Goal: Communication & Community: Answer question/provide support

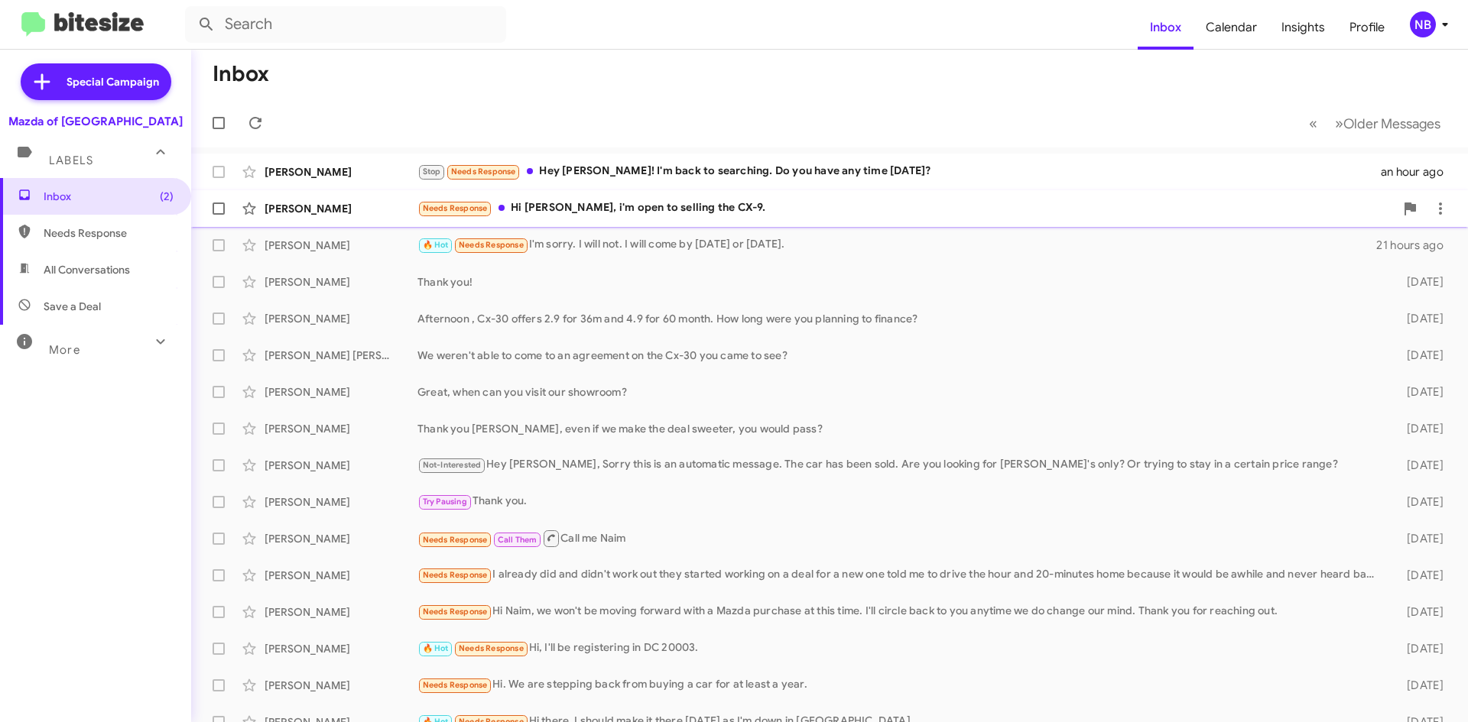
click at [615, 200] on div "Needs Response Hi [PERSON_NAME], i'm open to selling the CX-9." at bounding box center [905, 209] width 977 height 18
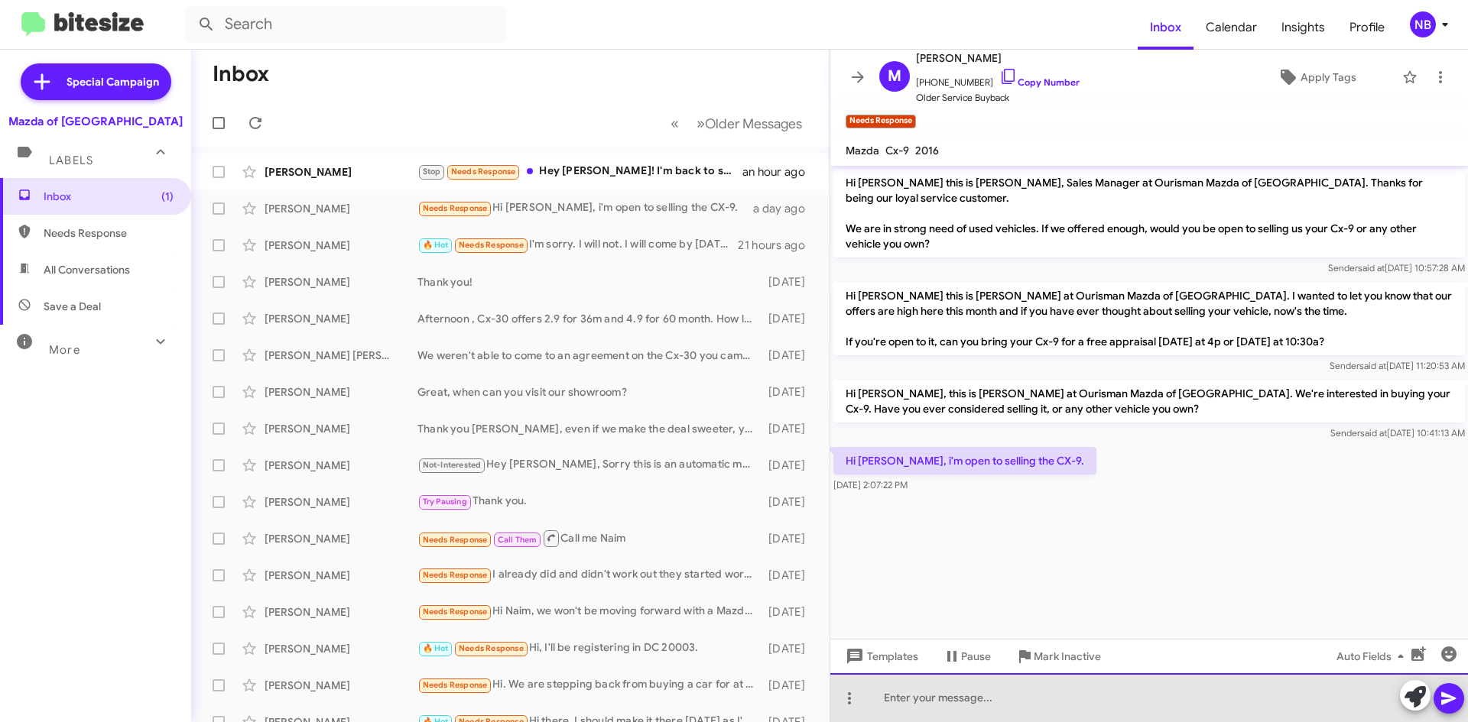
click at [965, 688] on div at bounding box center [1148, 697] width 637 height 49
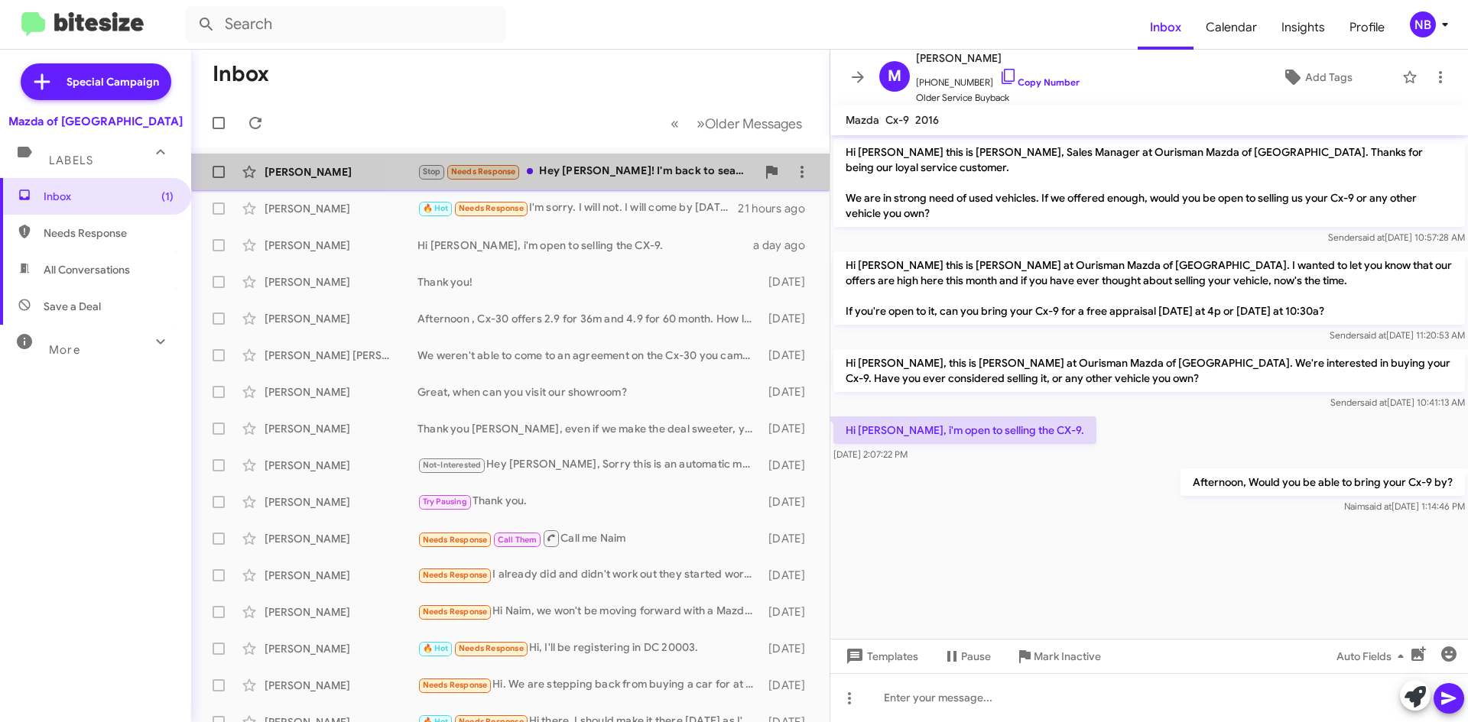
click at [617, 167] on div "Stop Needs Response Hey [PERSON_NAME]! I'm back to searching. Do you have any t…" at bounding box center [586, 172] width 339 height 18
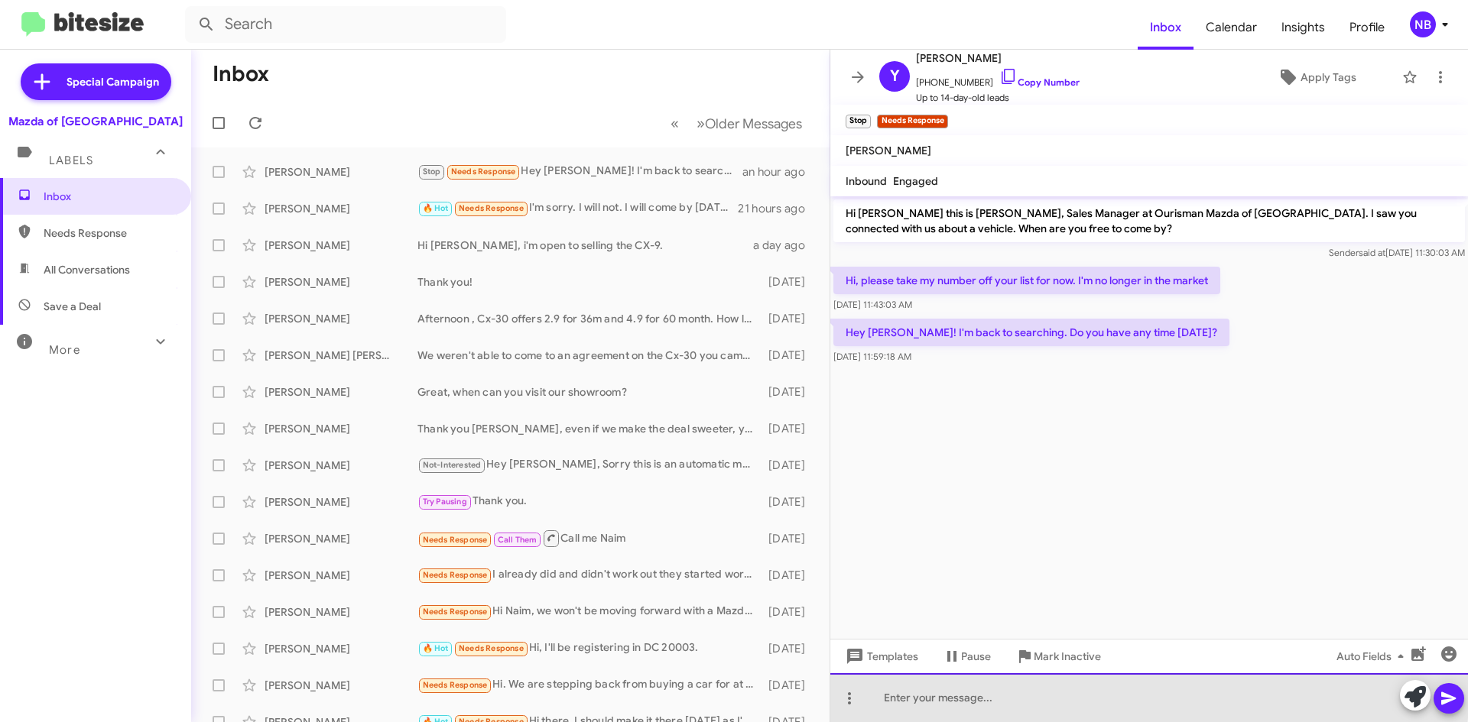
click at [962, 692] on div at bounding box center [1148, 697] width 637 height 49
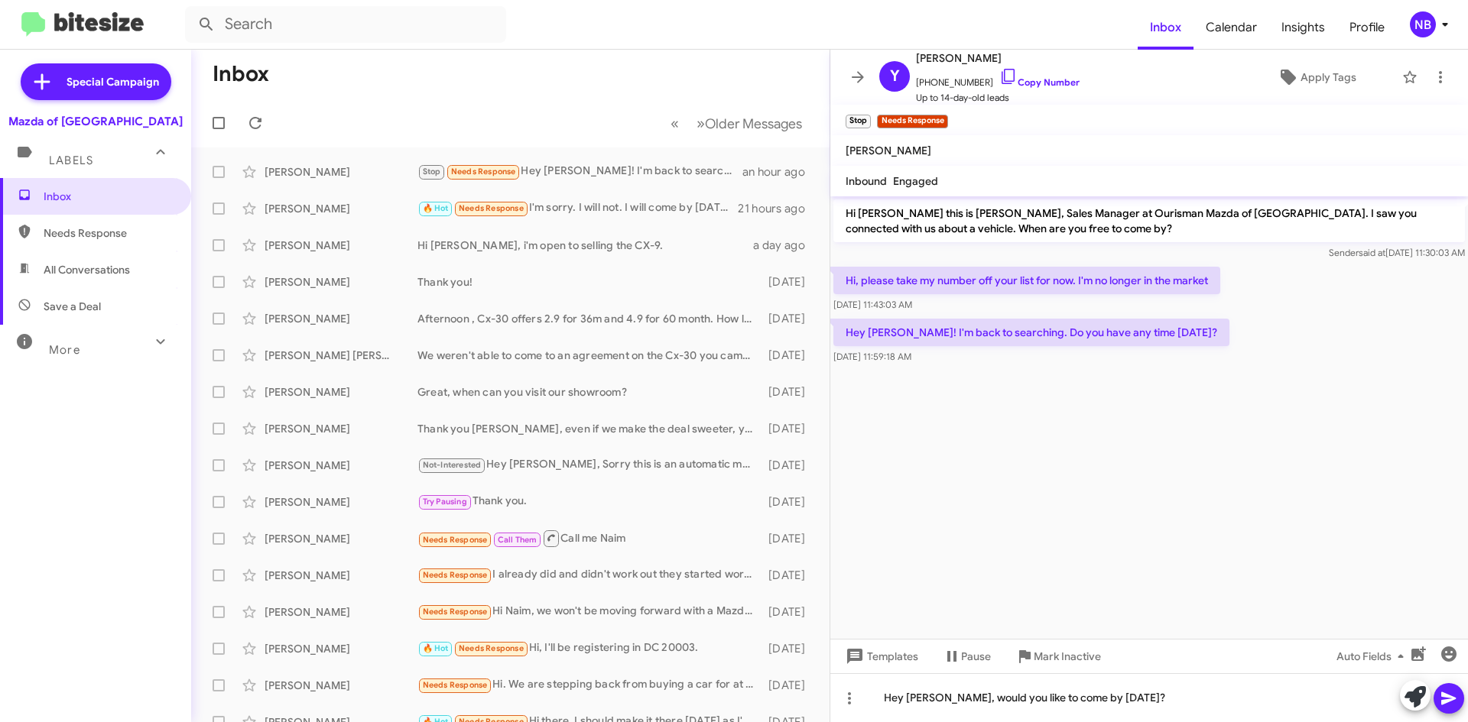
click at [1448, 699] on icon at bounding box center [1448, 698] width 18 height 18
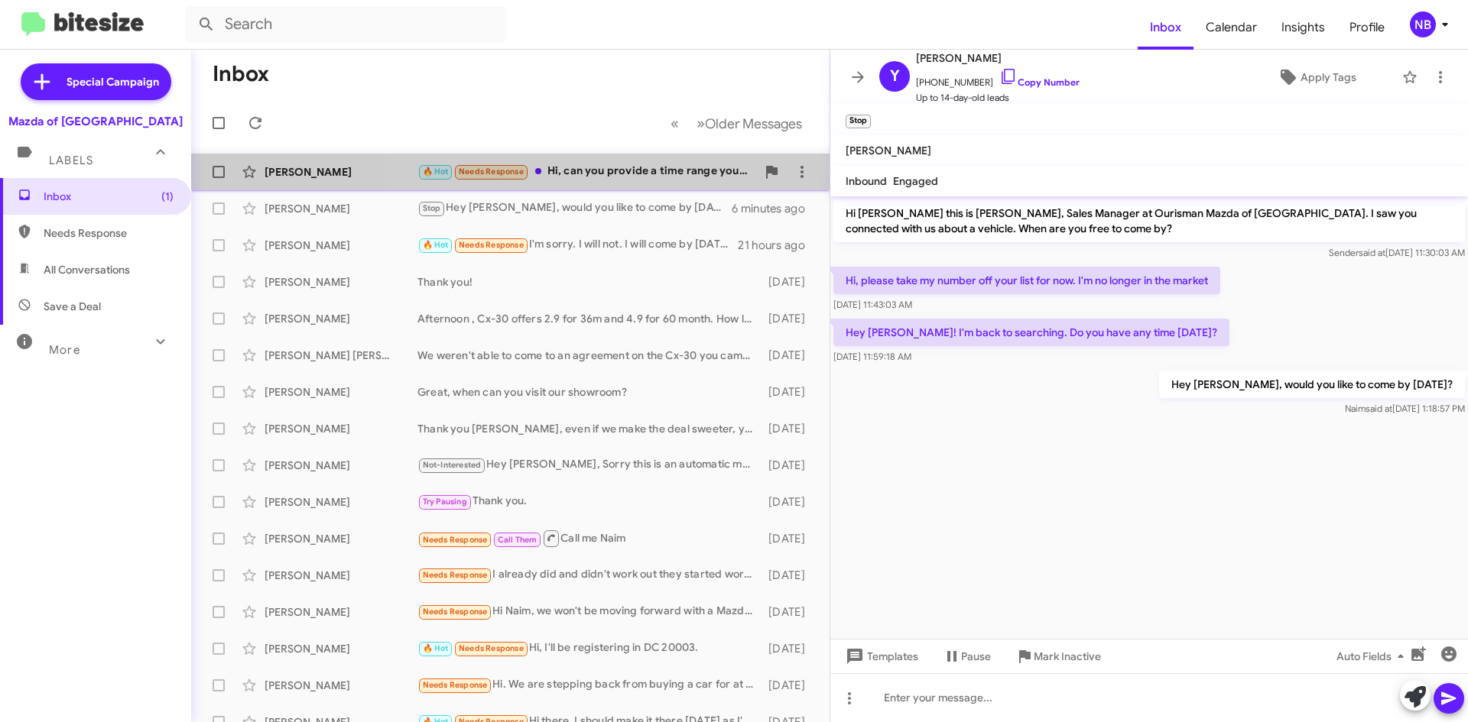
click at [637, 168] on div "🔥 Hot Needs Response Hi, can you provide a time range you're available? I'm als…" at bounding box center [586, 172] width 339 height 18
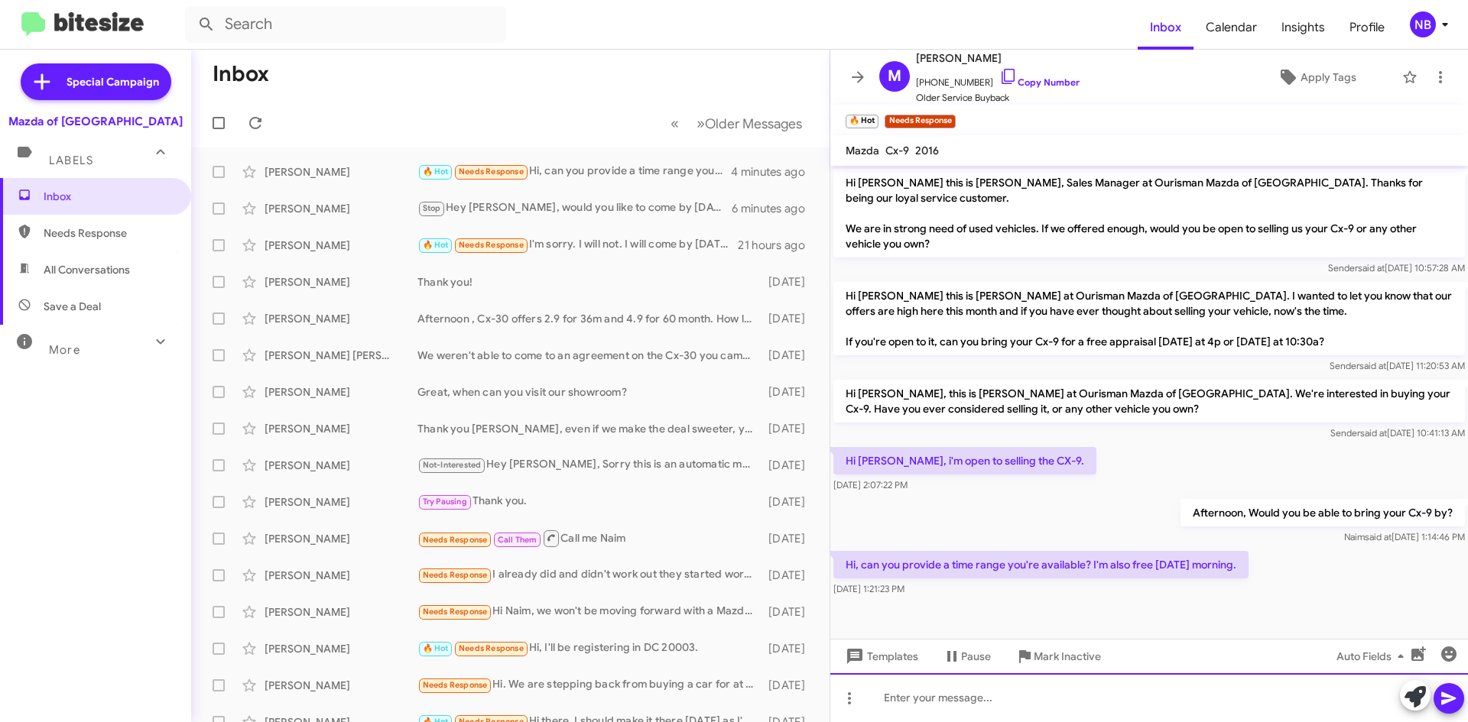
click at [965, 681] on div at bounding box center [1148, 697] width 637 height 49
click at [1030, 696] on div at bounding box center [1148, 697] width 637 height 49
click at [1036, 691] on div "until 4pm. [DATE] morning 10am could work too." at bounding box center [1148, 697] width 637 height 49
click at [1044, 702] on div "until 4pm. [DATE] morning 10am could work too." at bounding box center [1148, 697] width 637 height 49
click at [935, 699] on div "until 4pm. [DATE] morning 10am could work too." at bounding box center [1148, 697] width 637 height 49
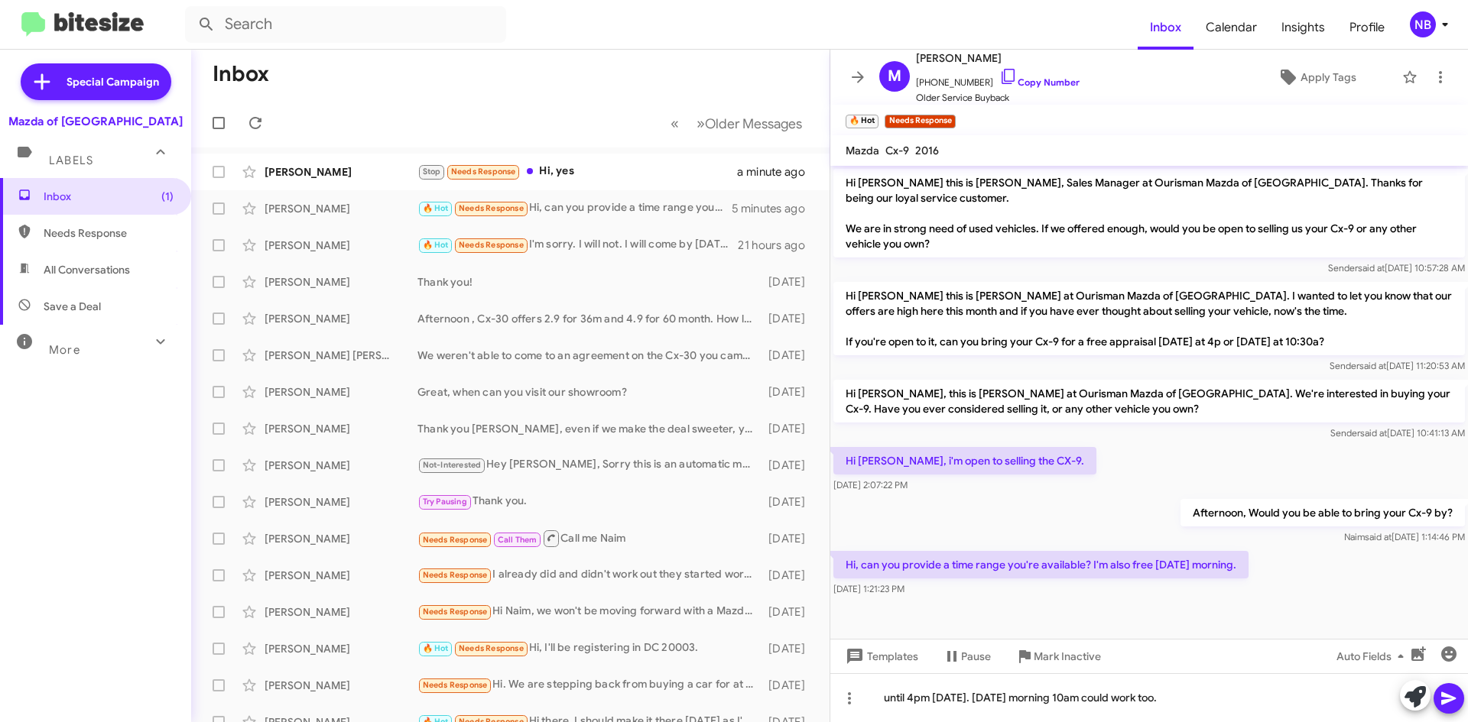
click at [1448, 701] on icon at bounding box center [1448, 699] width 15 height 13
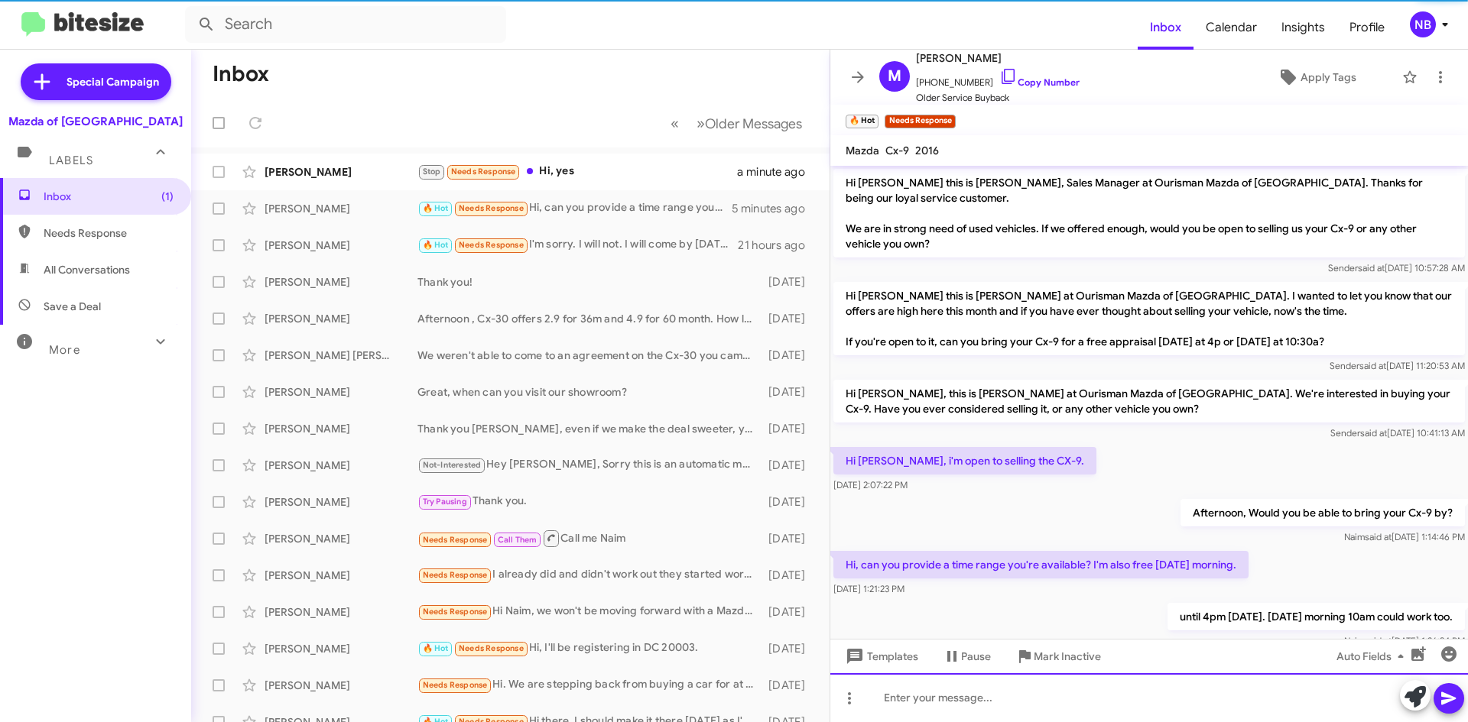
scroll to position [40, 0]
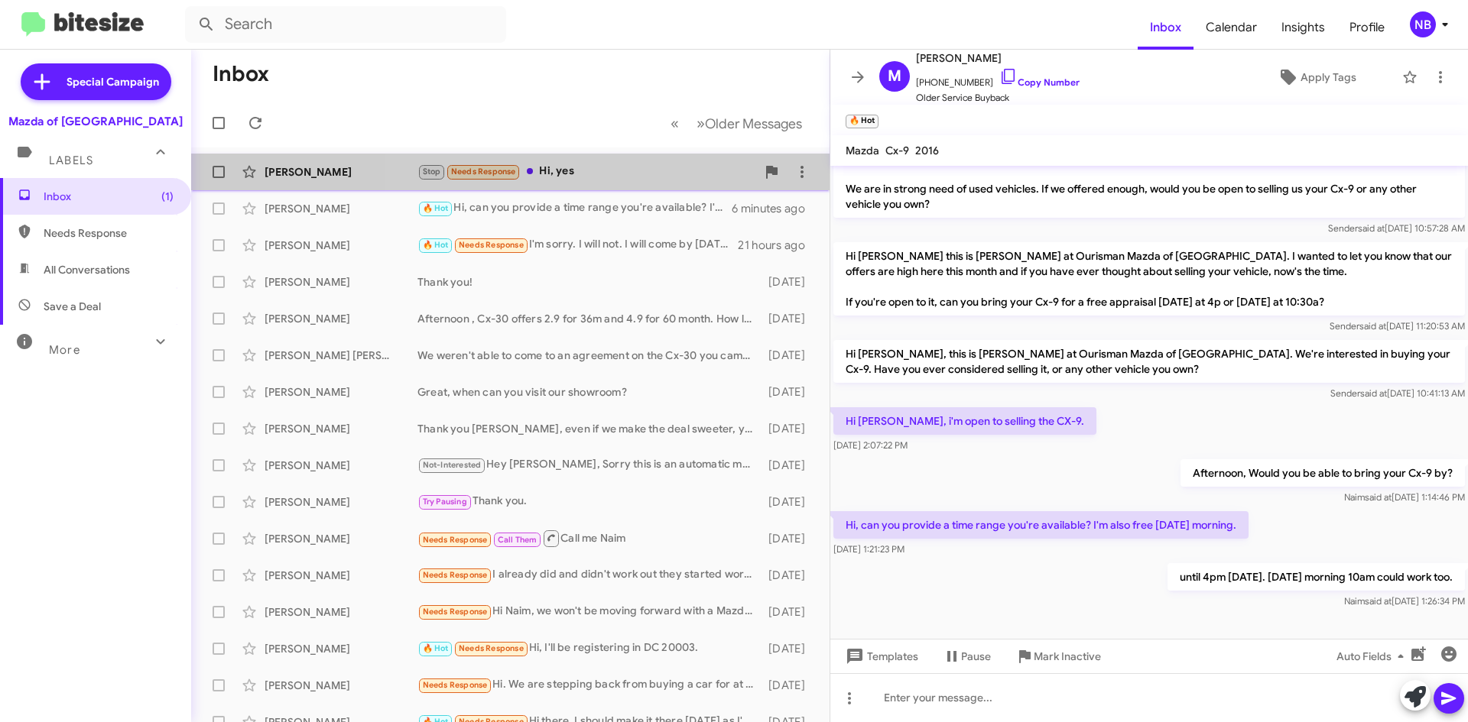
click at [644, 179] on div "Stop Needs Response Hi, yes" at bounding box center [586, 172] width 339 height 18
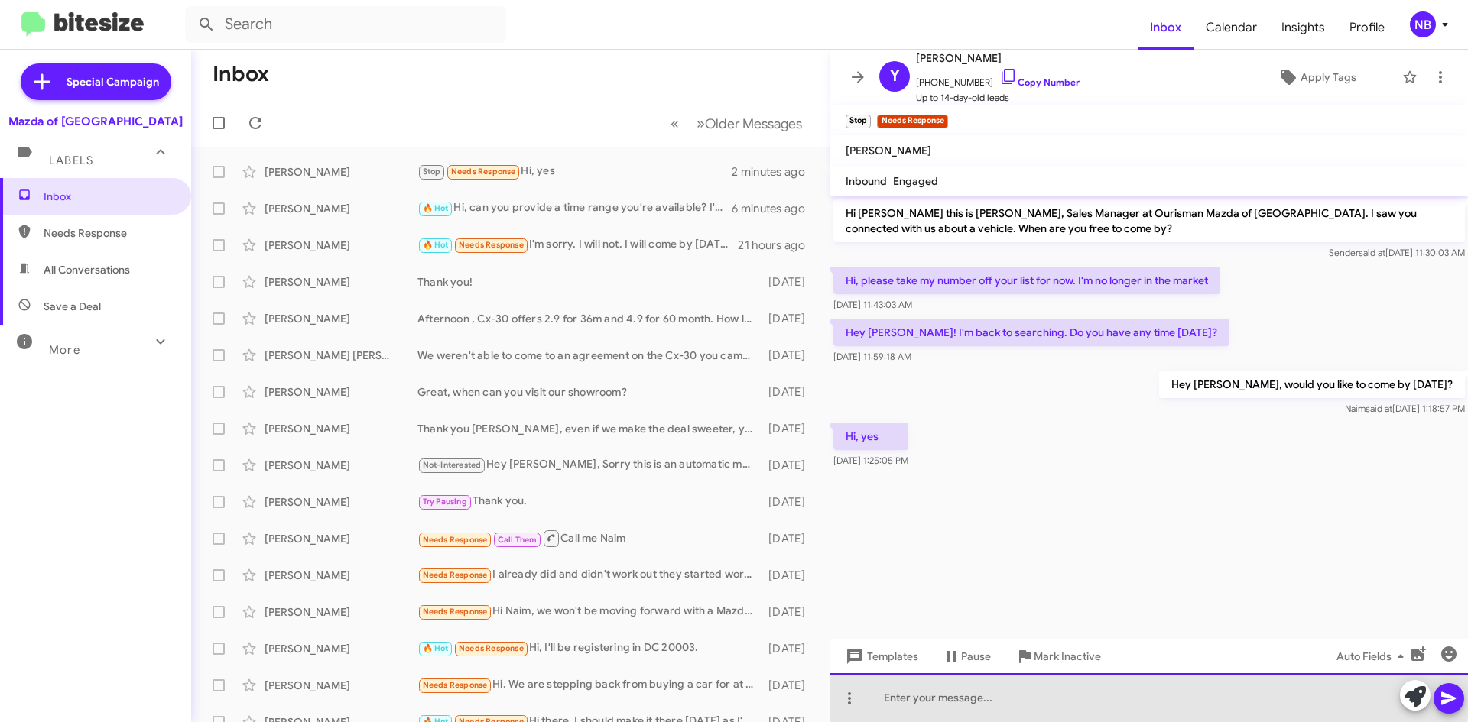
click at [1035, 692] on div at bounding box center [1148, 697] width 637 height 49
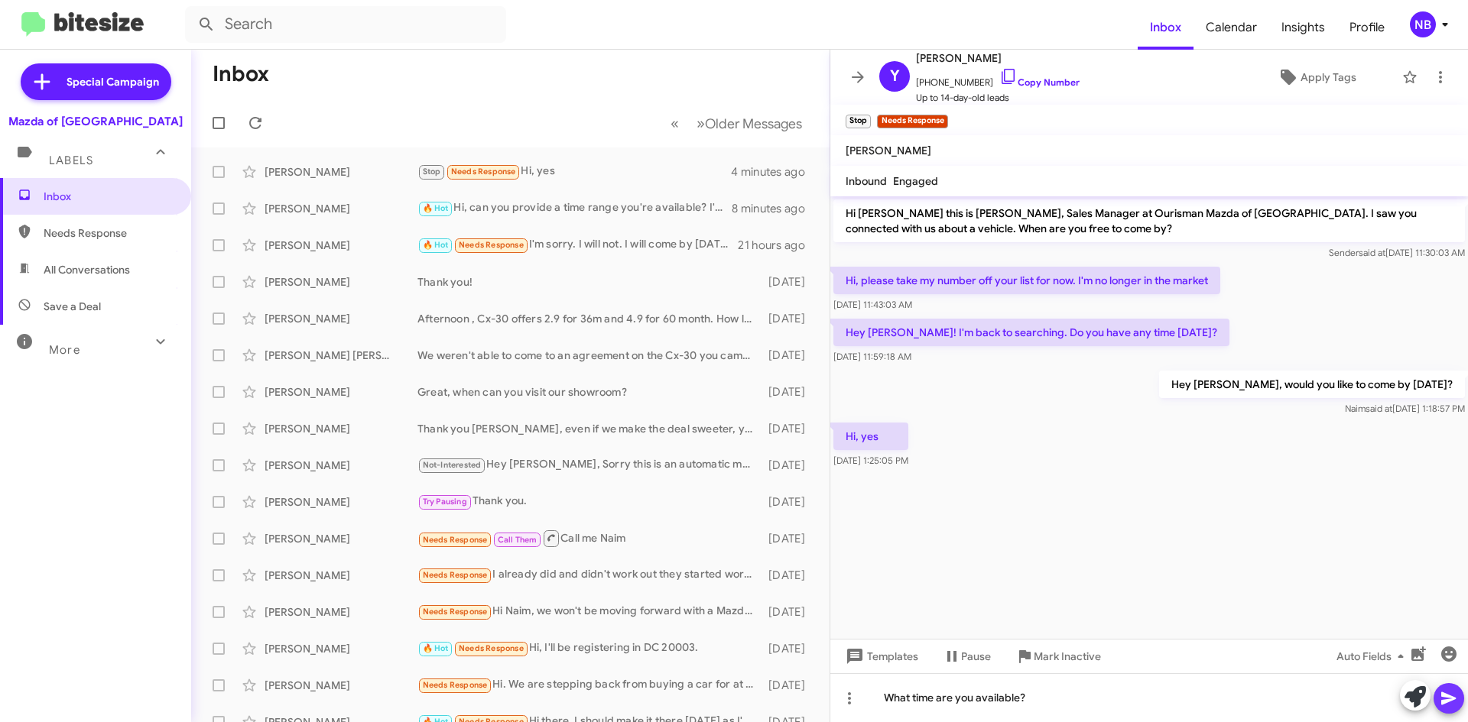
click at [1454, 696] on icon at bounding box center [1448, 698] width 18 height 18
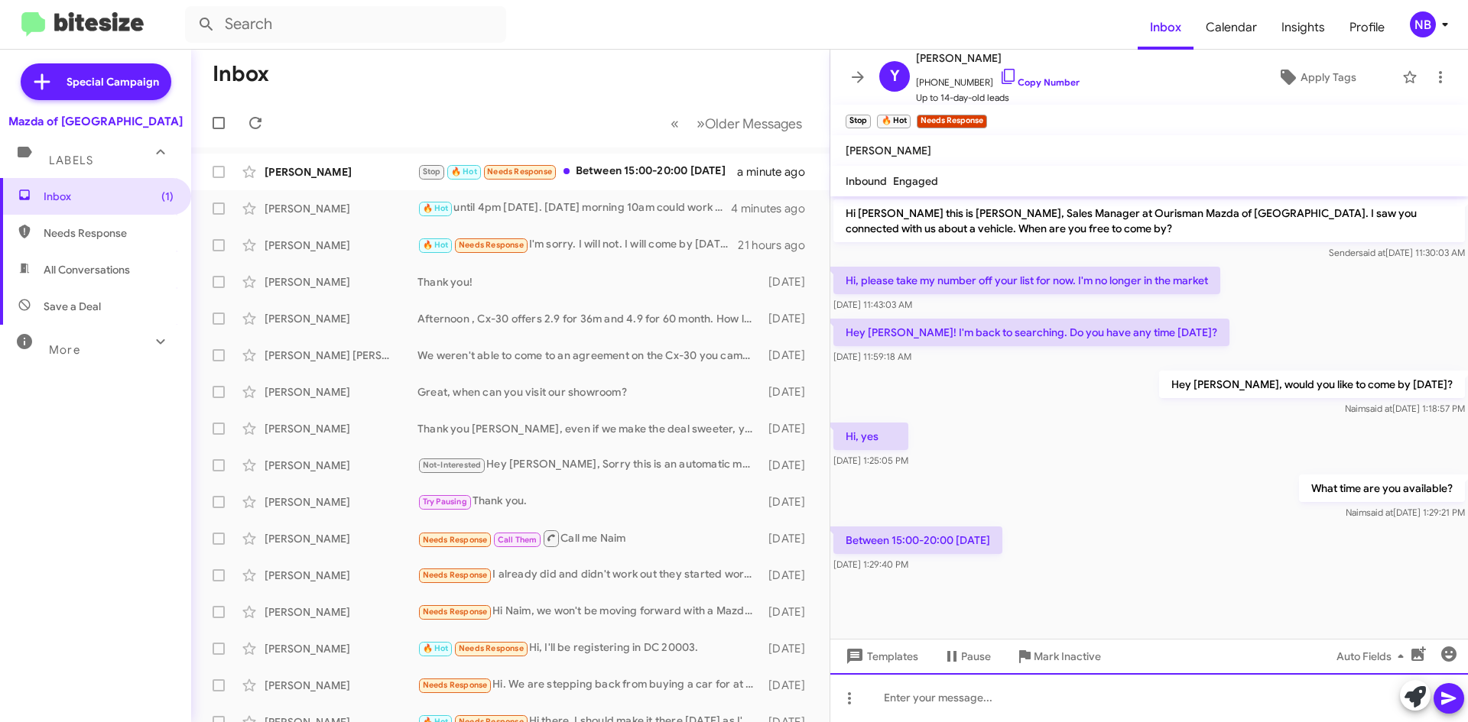
click at [999, 702] on div at bounding box center [1148, 697] width 637 height 49
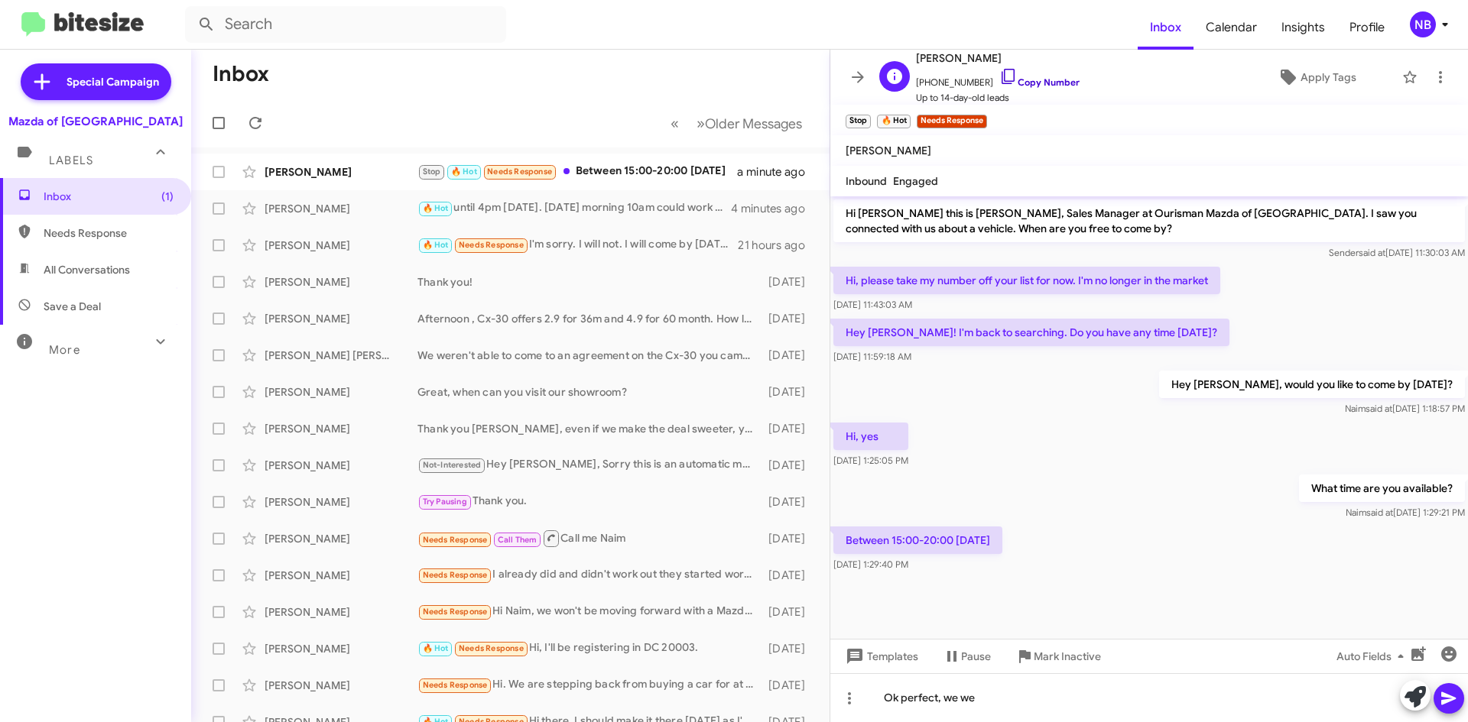
click at [1023, 79] on link "Copy Number" at bounding box center [1039, 81] width 80 height 11
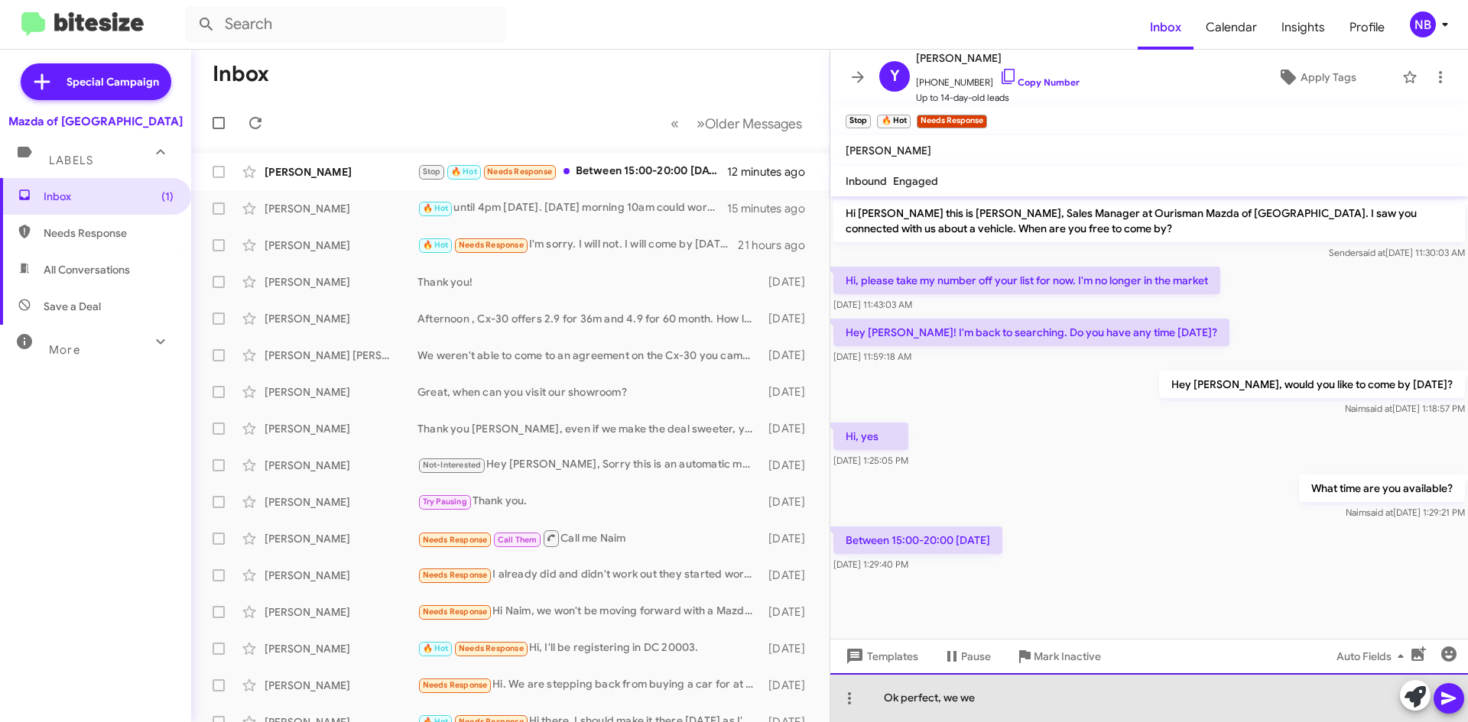
click at [959, 706] on div "Ok perfect, we we" at bounding box center [1148, 697] width 637 height 49
click at [998, 704] on div "Ok perfect, we we" at bounding box center [1148, 697] width 637 height 49
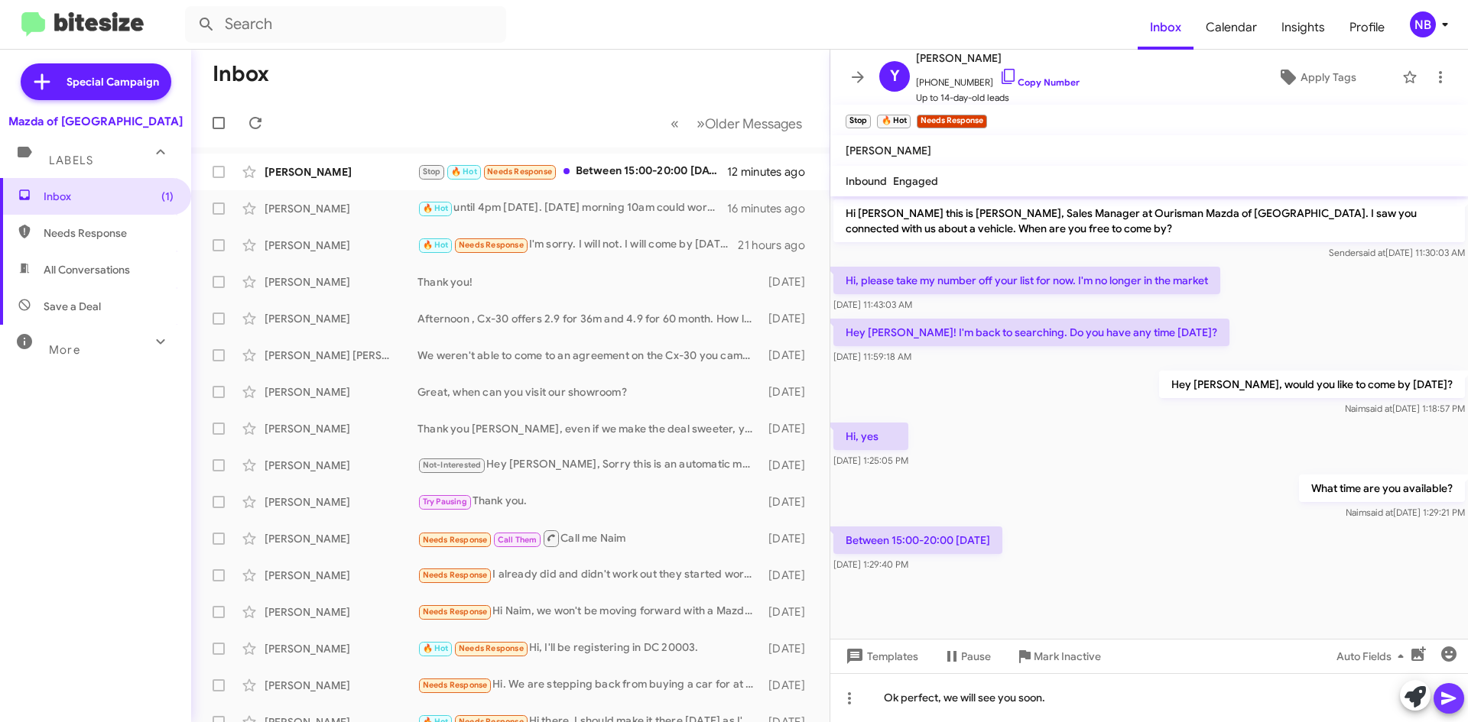
click at [1448, 688] on span at bounding box center [1448, 698] width 18 height 31
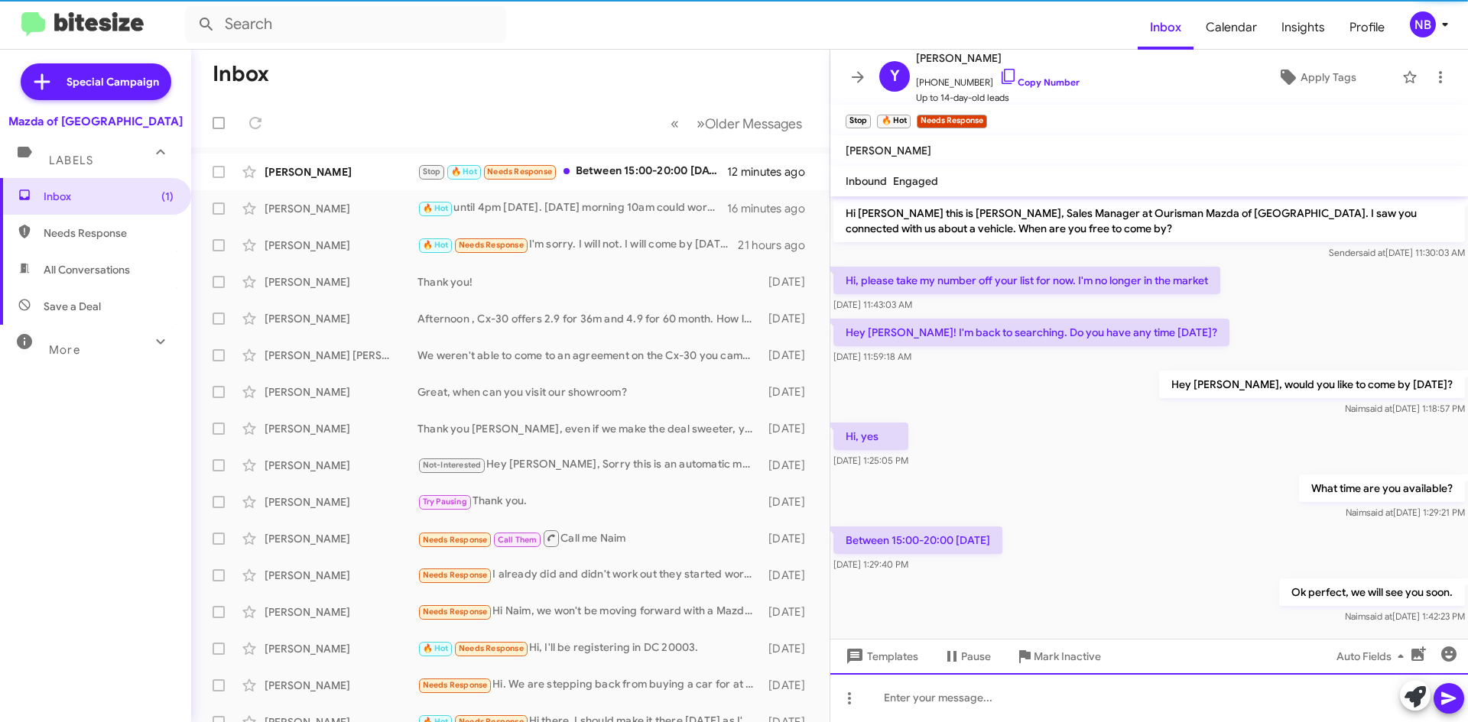
scroll to position [19, 0]
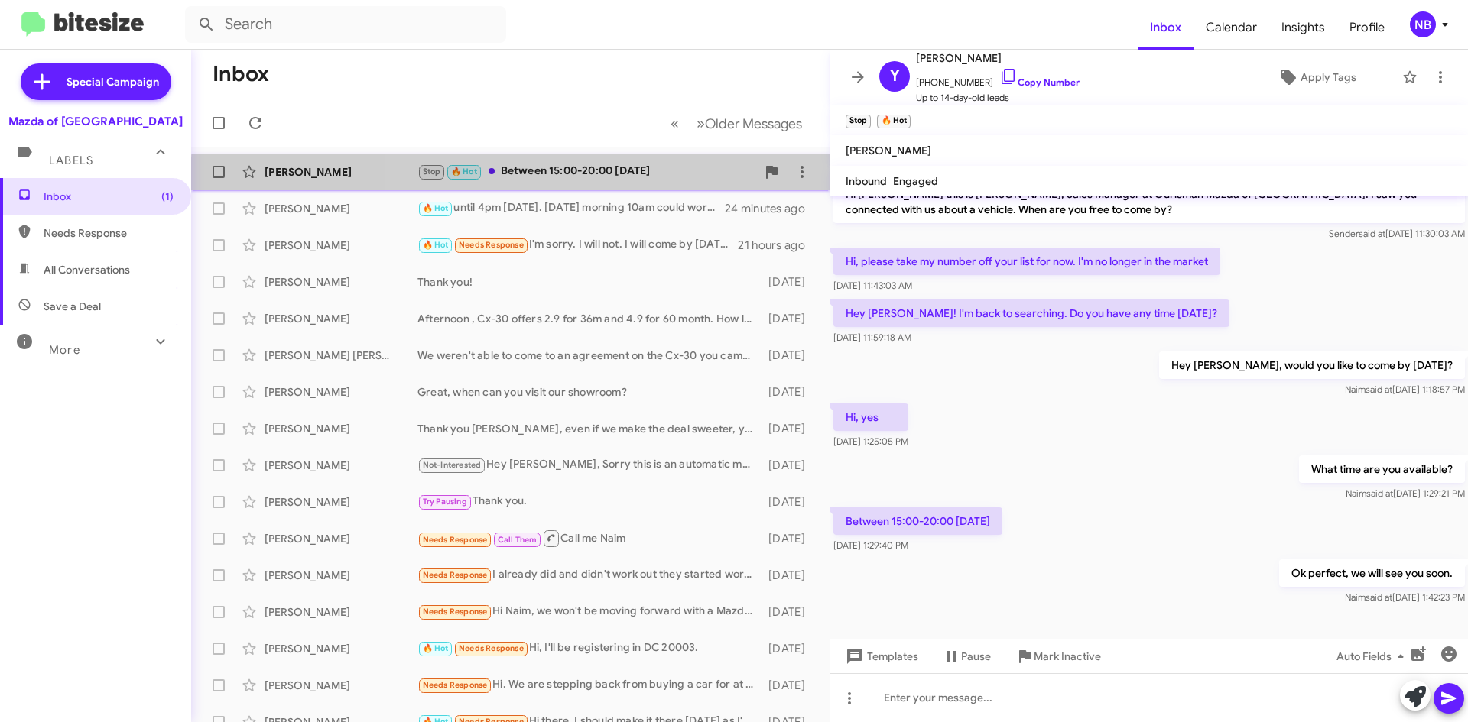
click at [628, 182] on div "[PERSON_NAME] Stop 🔥 Hot Between 15:00-20:00 [DATE] 21 minutes ago" at bounding box center [510, 172] width 614 height 31
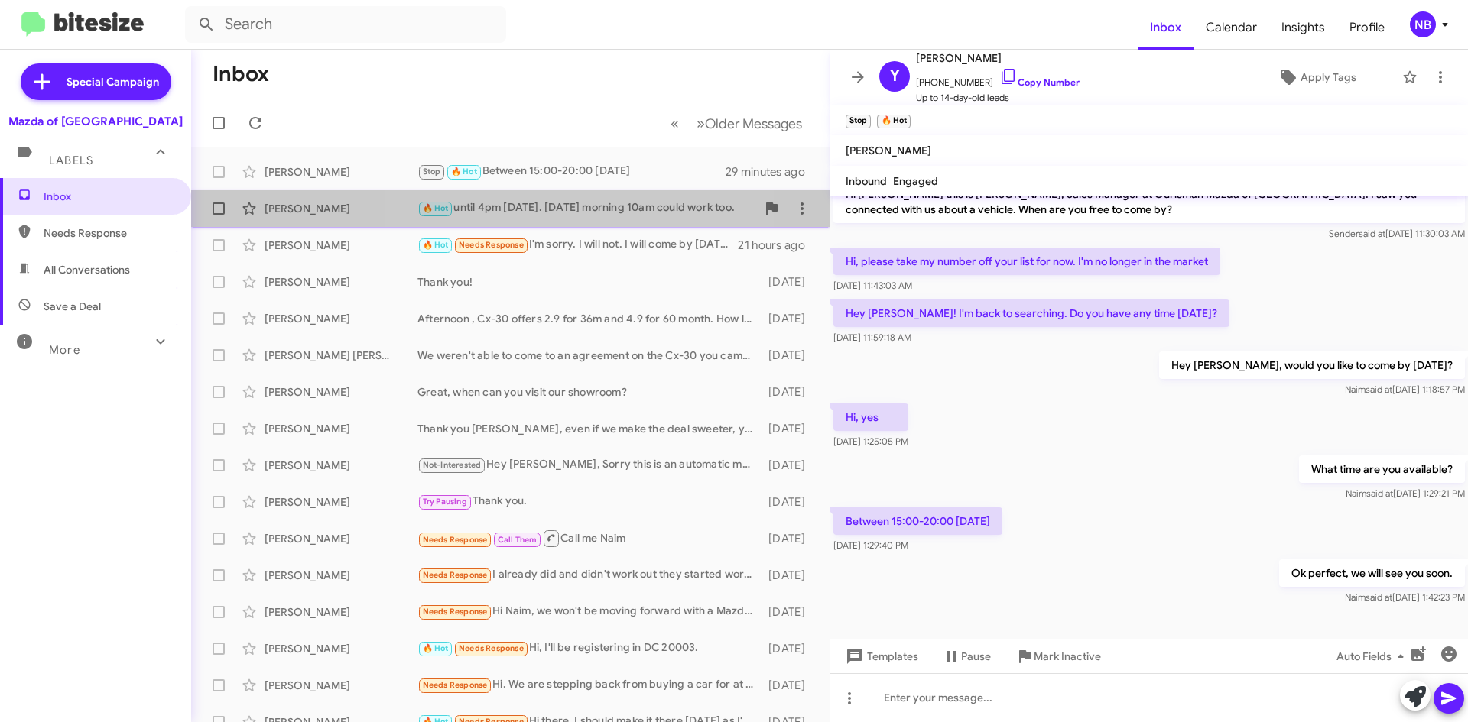
click at [577, 212] on div "🔥 Hot until 4pm [DATE]. [DATE] morning 10am could work too." at bounding box center [586, 209] width 339 height 18
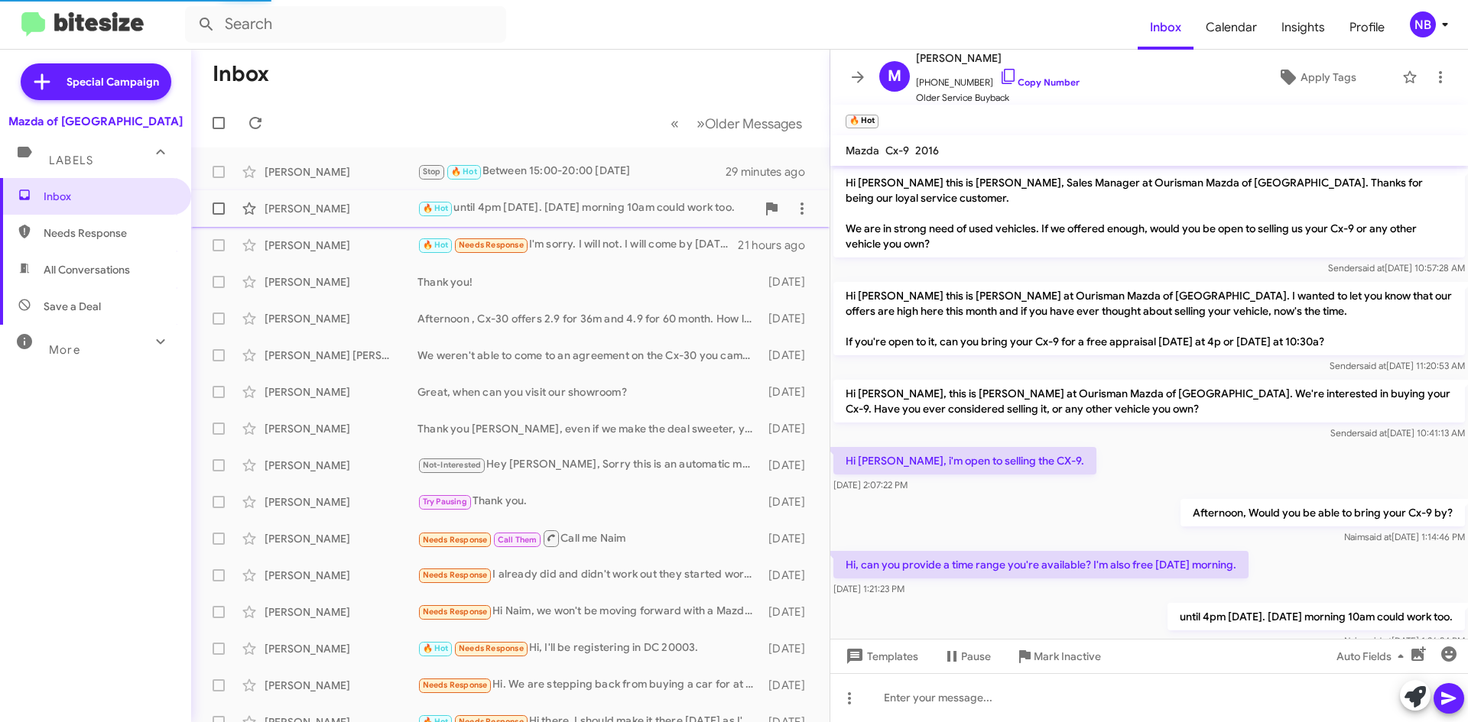
scroll to position [40, 0]
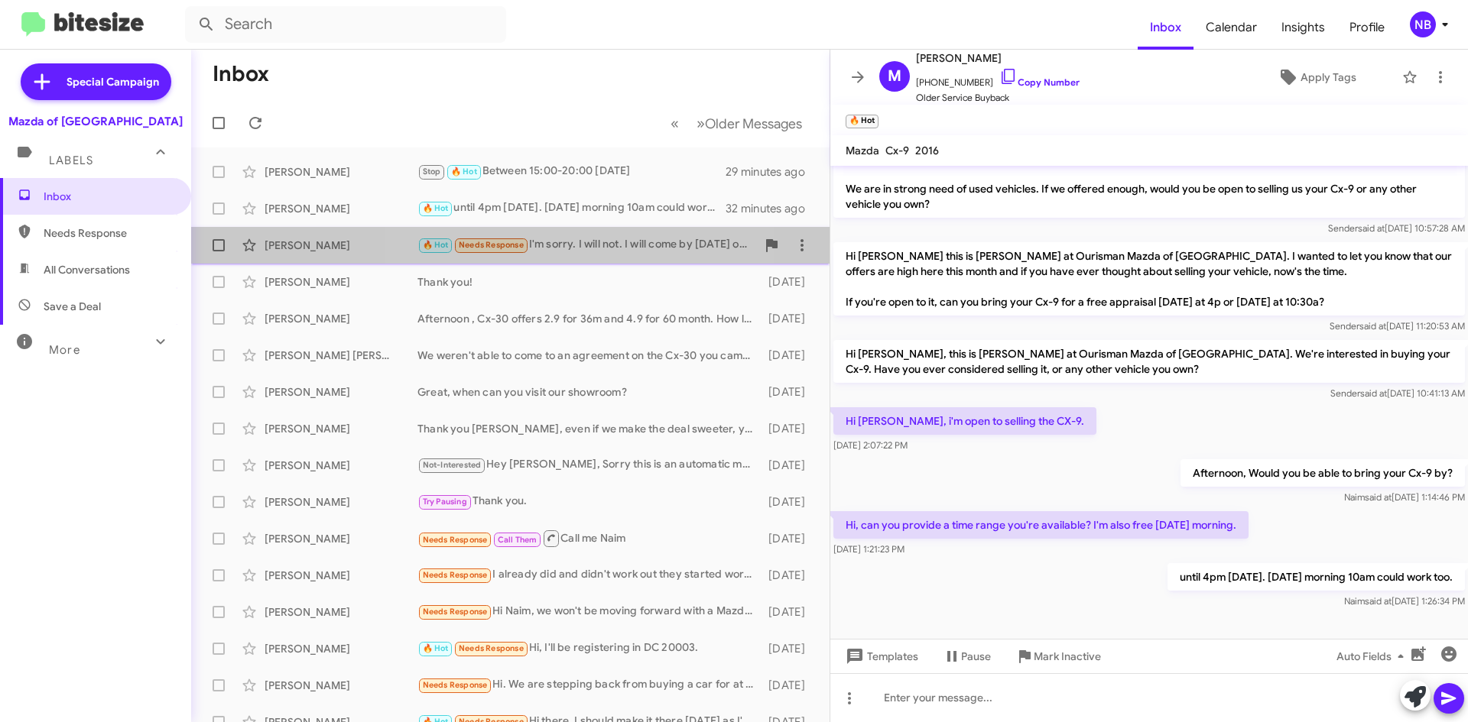
click at [595, 248] on div "🔥 Hot Needs Response I'm sorry. I will not. I will come by [DATE] or [DATE]." at bounding box center [586, 245] width 339 height 18
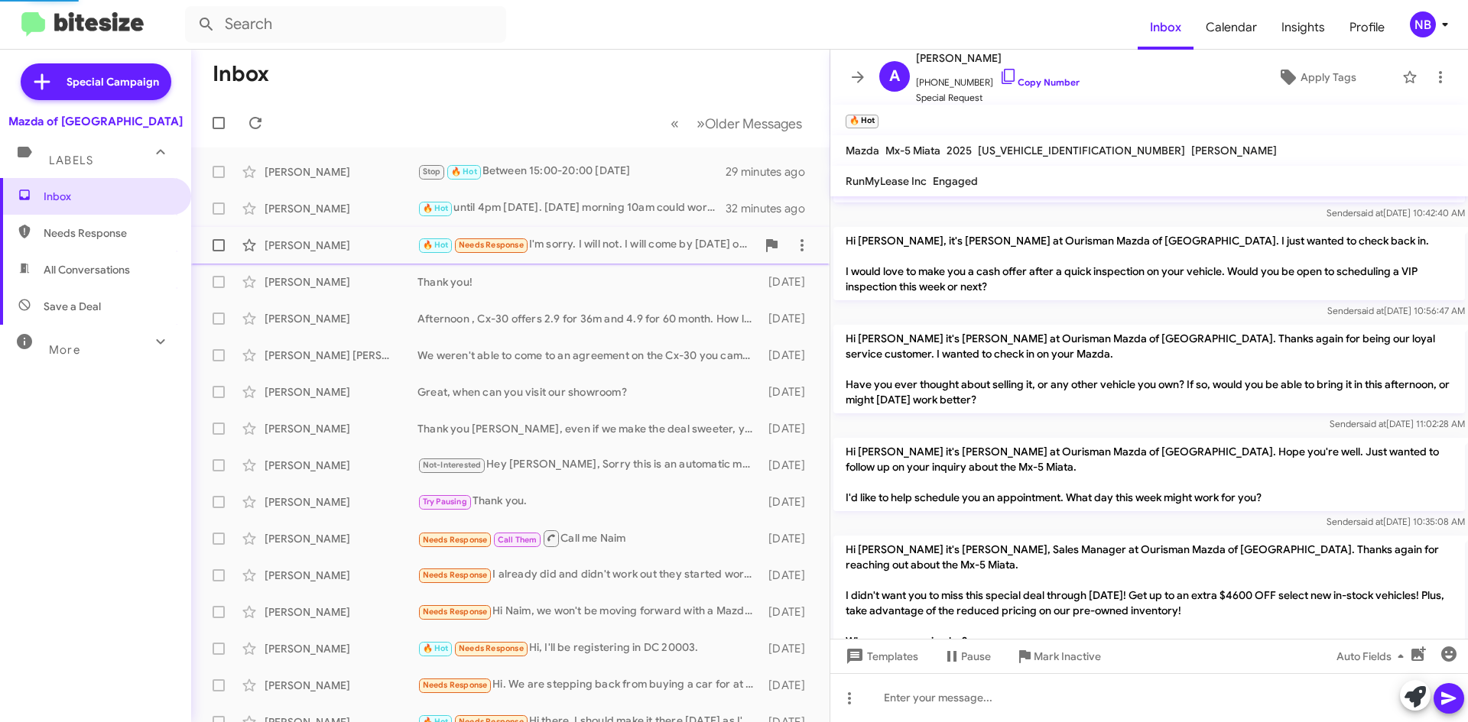
scroll to position [949, 0]
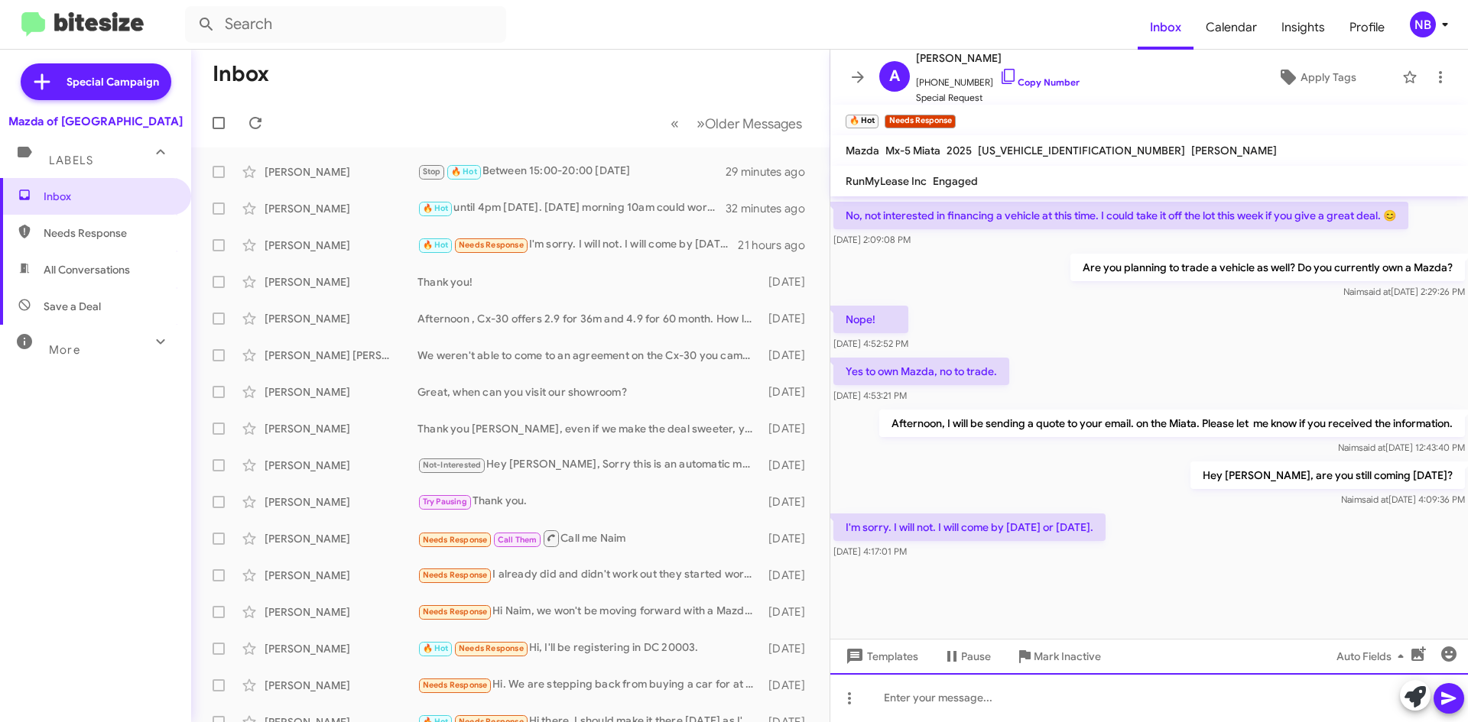
click at [888, 697] on div at bounding box center [1148, 697] width 637 height 49
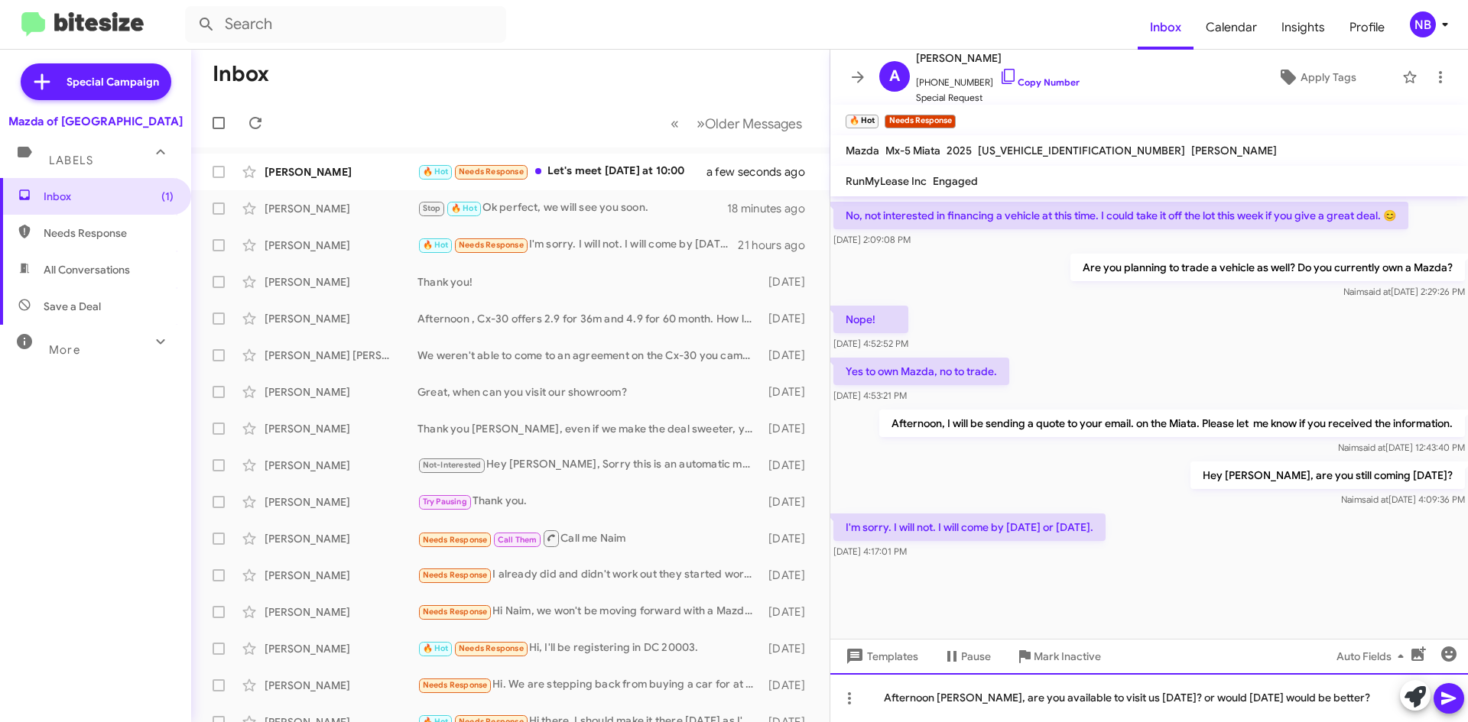
click at [1270, 699] on div "Afternoon [PERSON_NAME], are you available to visit us [DATE]? or would [DATE] …" at bounding box center [1148, 697] width 637 height 49
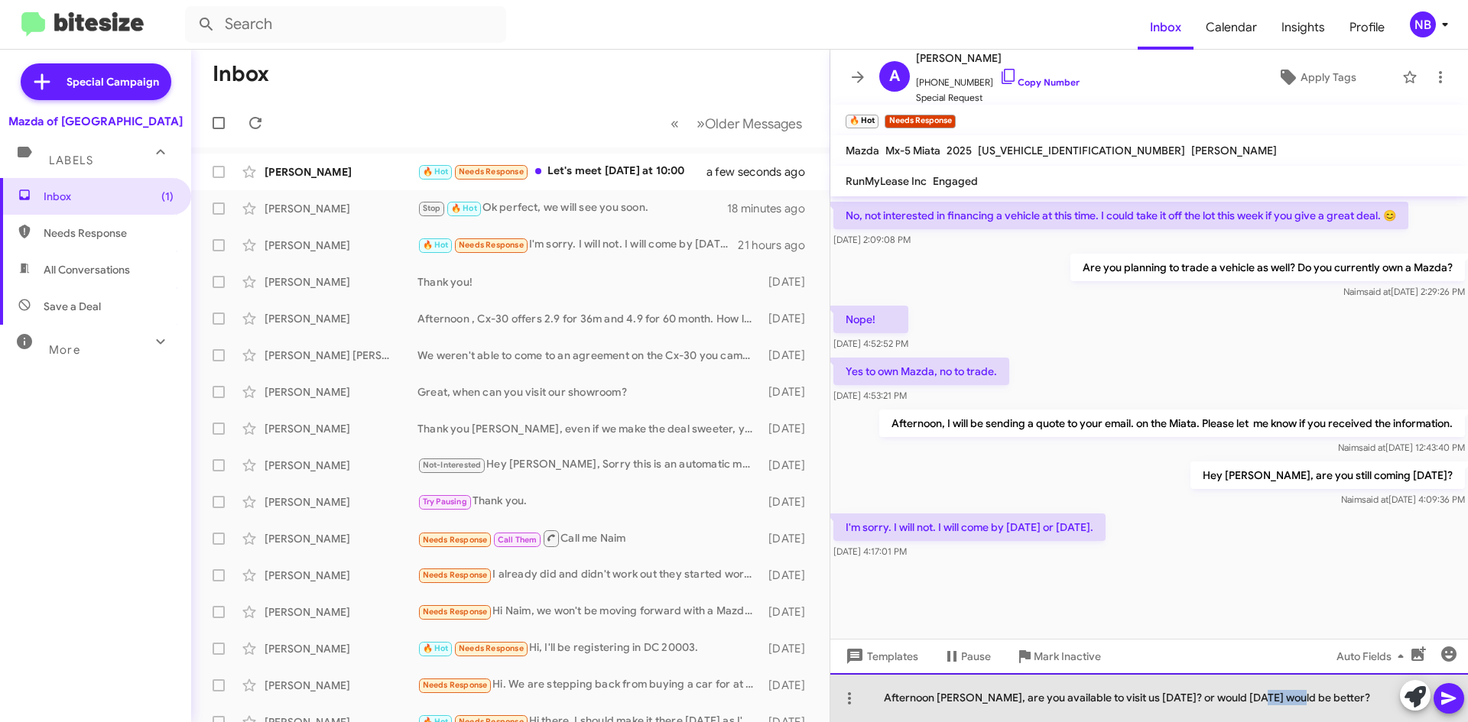
drag, startPoint x: 1291, startPoint y: 699, endPoint x: 1254, endPoint y: 693, distance: 38.0
click at [1254, 693] on div "Afternoon [PERSON_NAME], are you available to visit us [DATE]? or would [DATE] …" at bounding box center [1148, 697] width 637 height 49
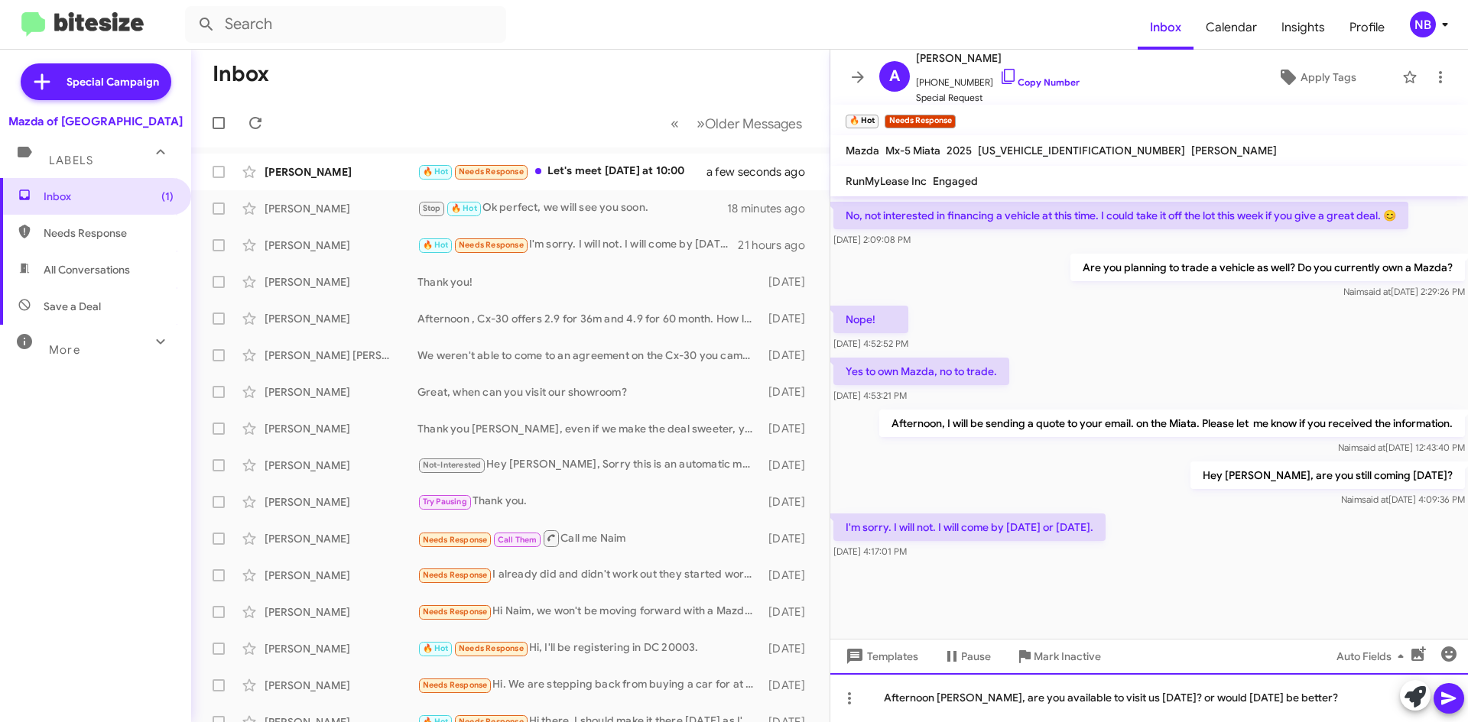
click at [1337, 698] on div "Afternoon [PERSON_NAME], are you available to visit us [DATE]? or would [DATE] …" at bounding box center [1148, 697] width 637 height 49
click at [990, 698] on div "Afternoon [PERSON_NAME], are you available to visit us [DATE]? or would [DATE] …" at bounding box center [1148, 697] width 637 height 49
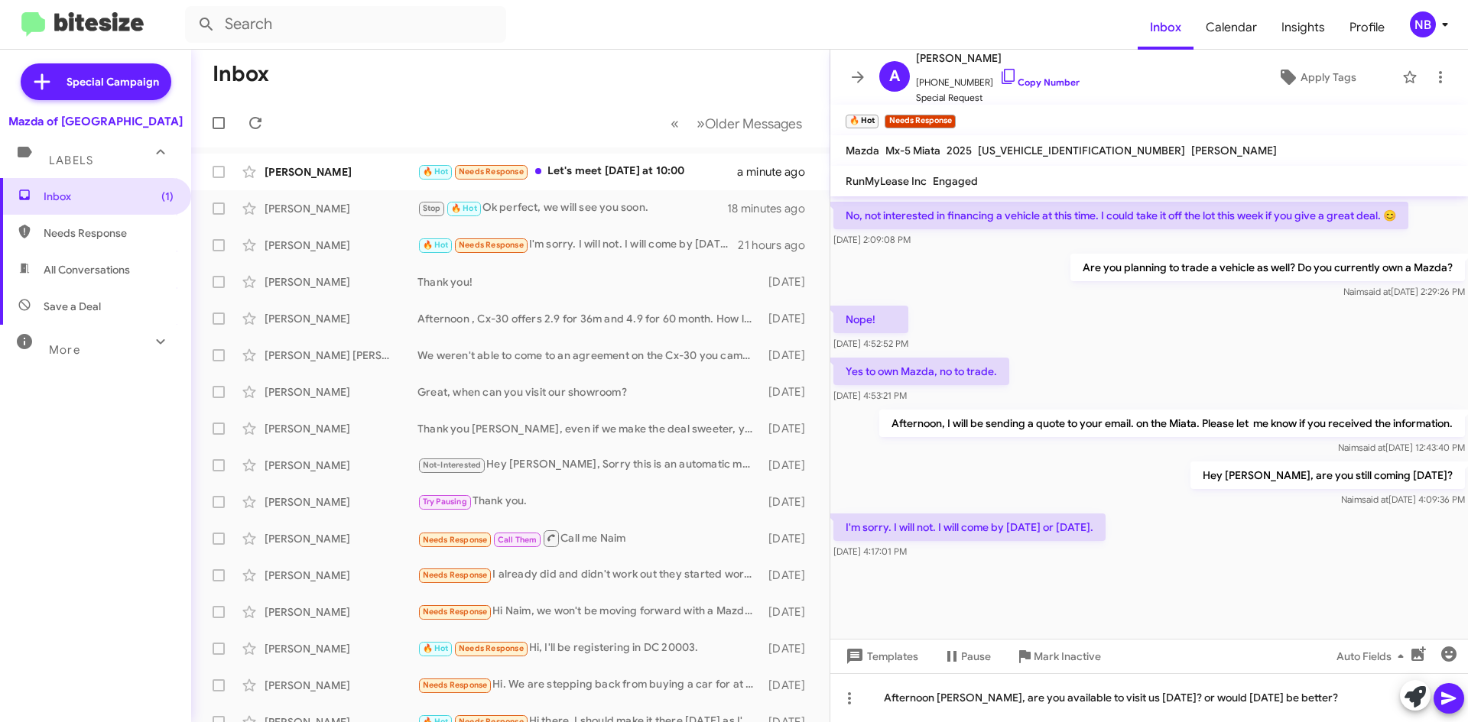
click at [974, 622] on mat-tooltip-component "Pause Conversation" at bounding box center [966, 620] width 104 height 46
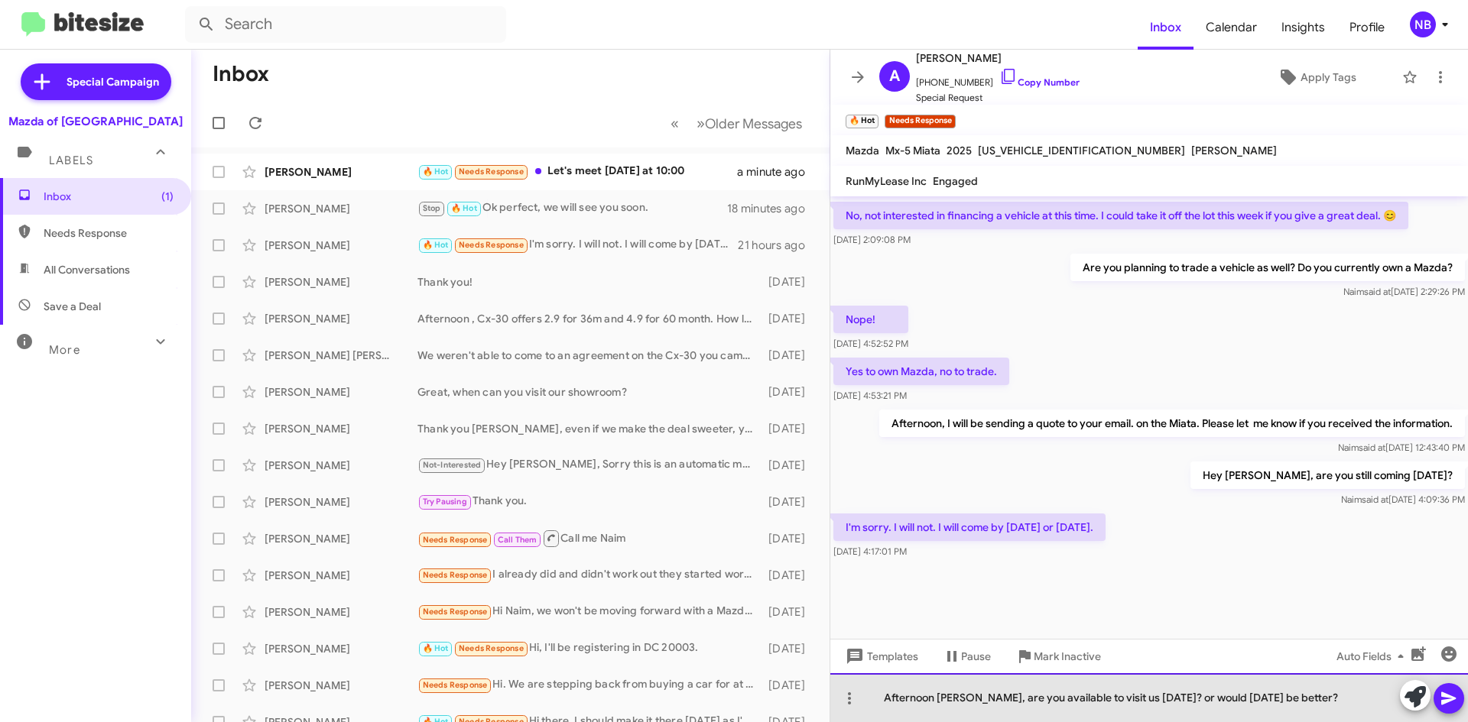
click at [991, 701] on div "Afternoon [PERSON_NAME], are you available to visit us [DATE]? or would [DATE] …" at bounding box center [1148, 697] width 637 height 49
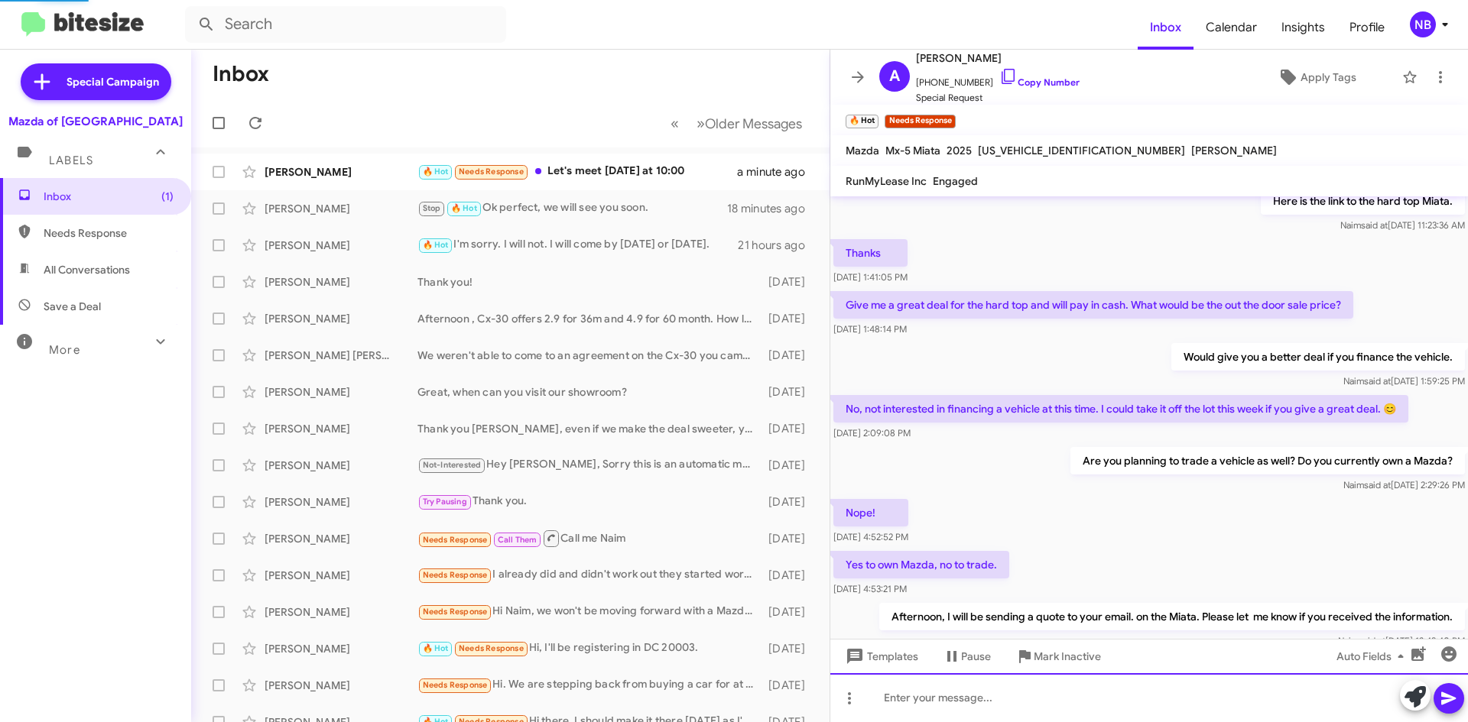
scroll to position [0, 0]
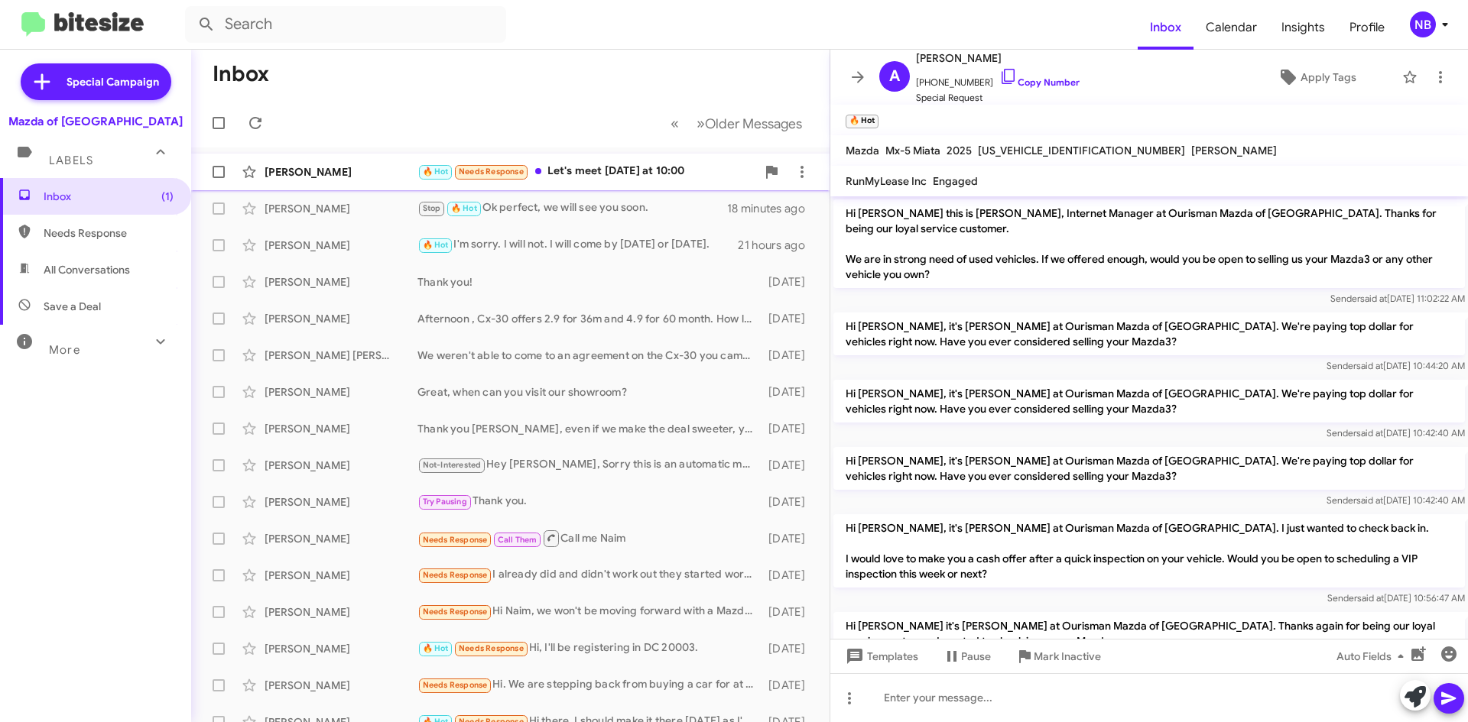
click at [597, 156] on span "[PERSON_NAME] 🔥 Hot Needs Response Let's meet [DATE] at 10:00 a minute ago" at bounding box center [510, 172] width 638 height 37
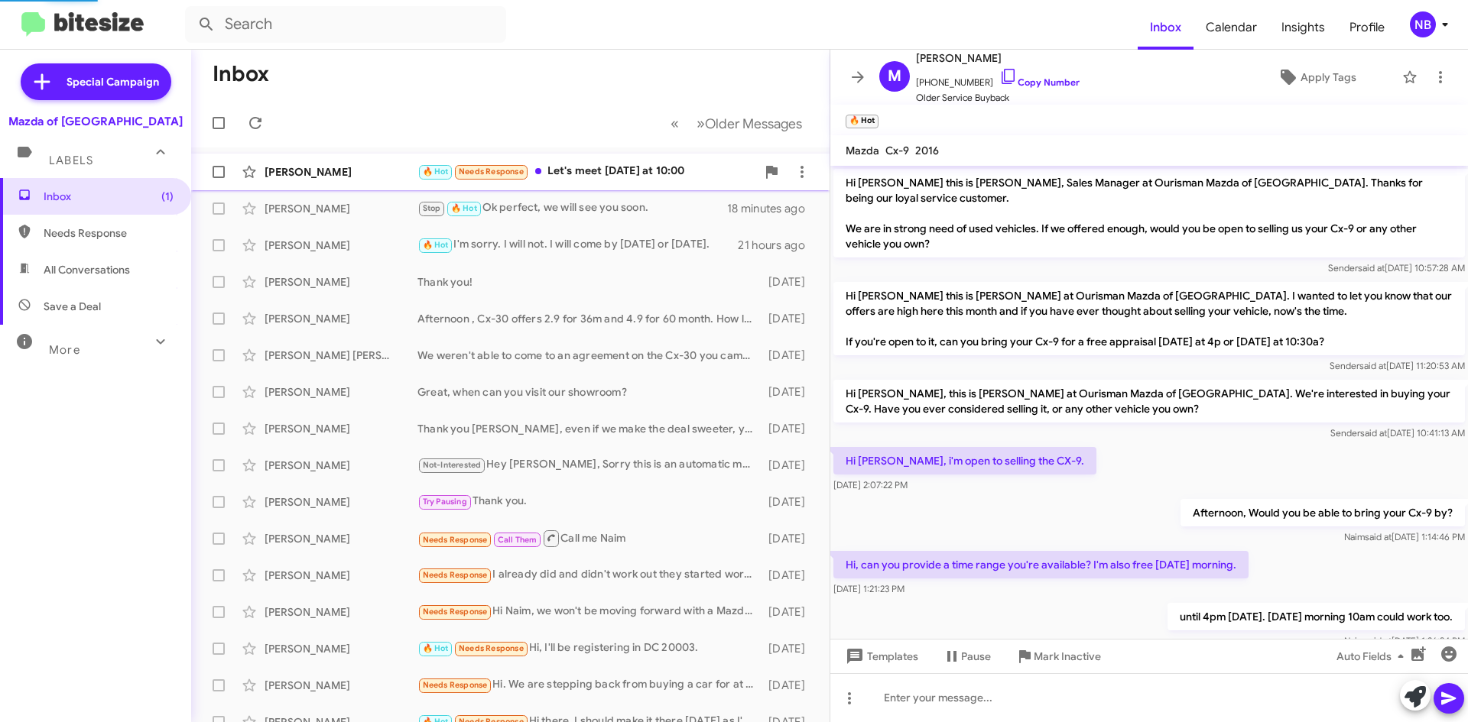
scroll to position [96, 0]
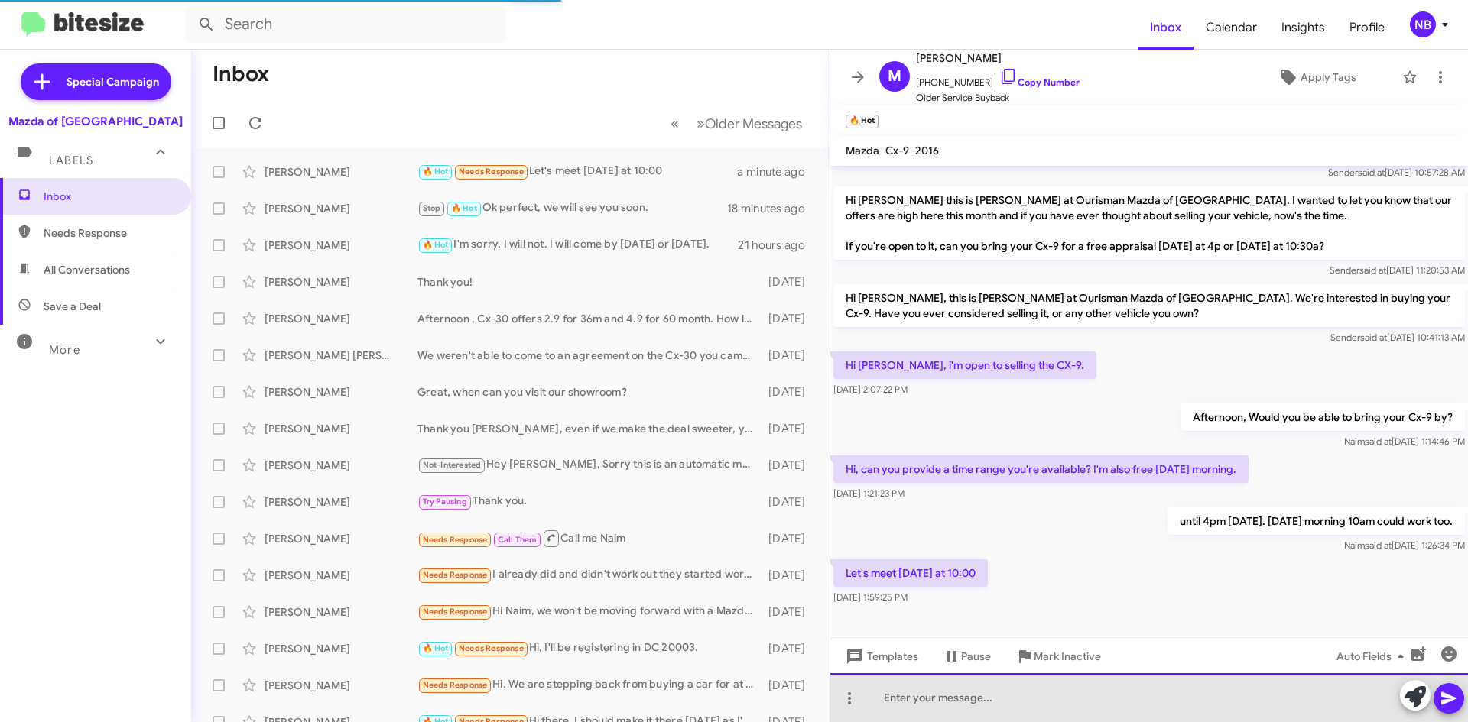
click at [923, 706] on div at bounding box center [1148, 697] width 637 height 49
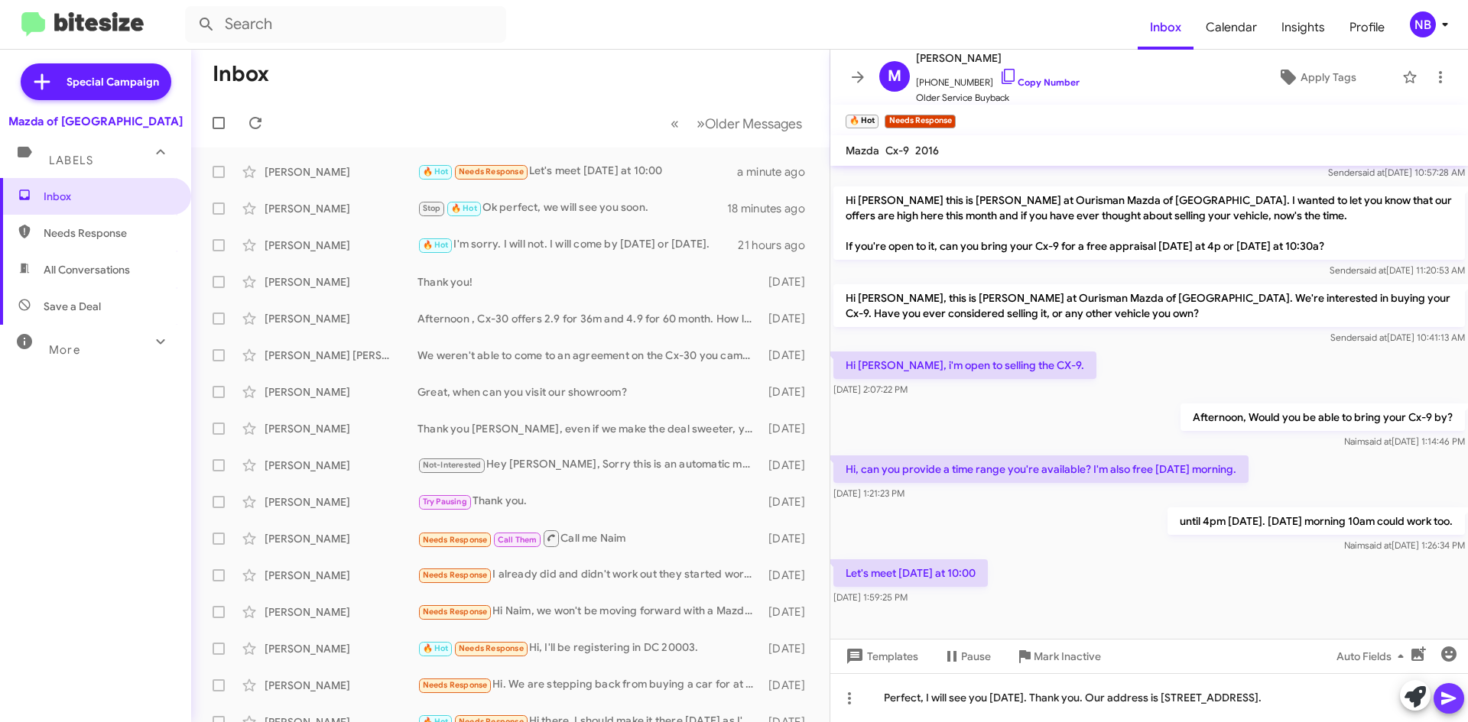
click at [1456, 696] on icon at bounding box center [1448, 698] width 18 height 18
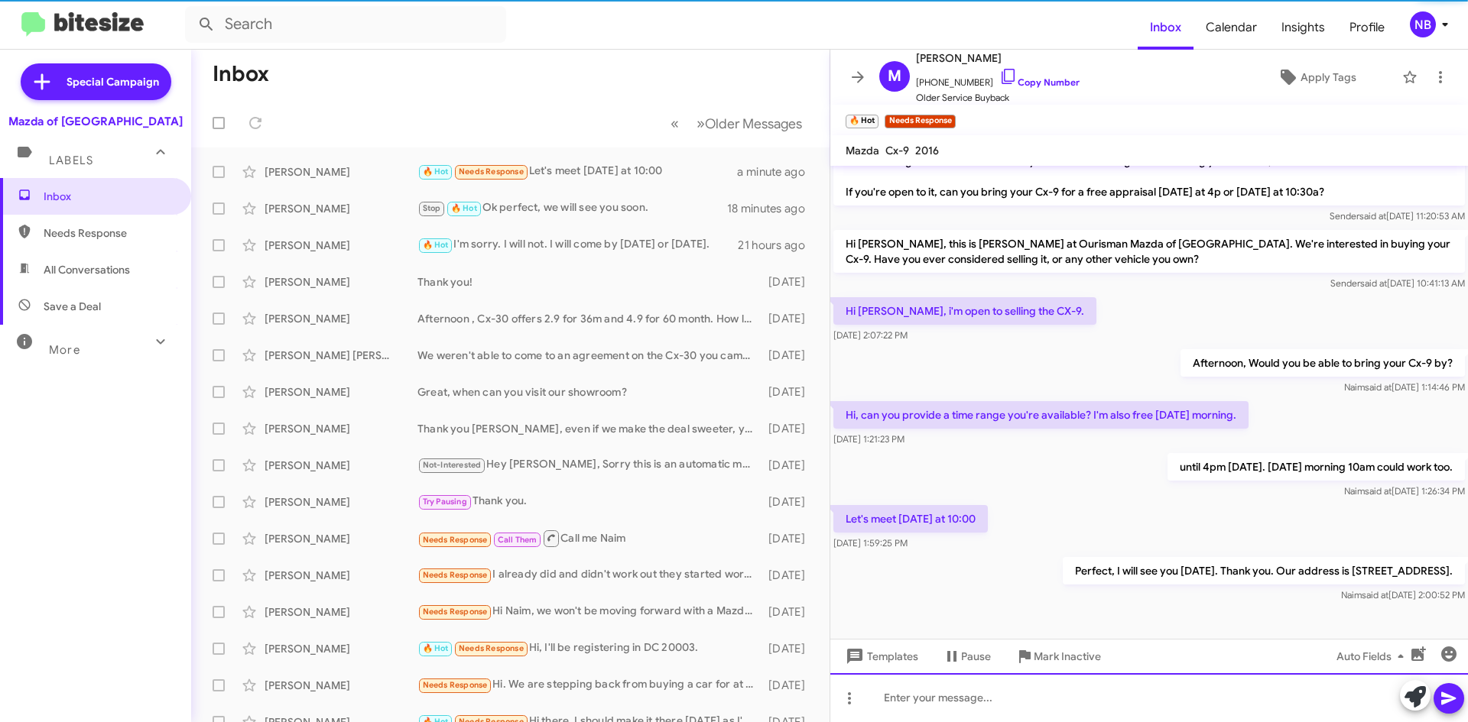
scroll to position [151, 0]
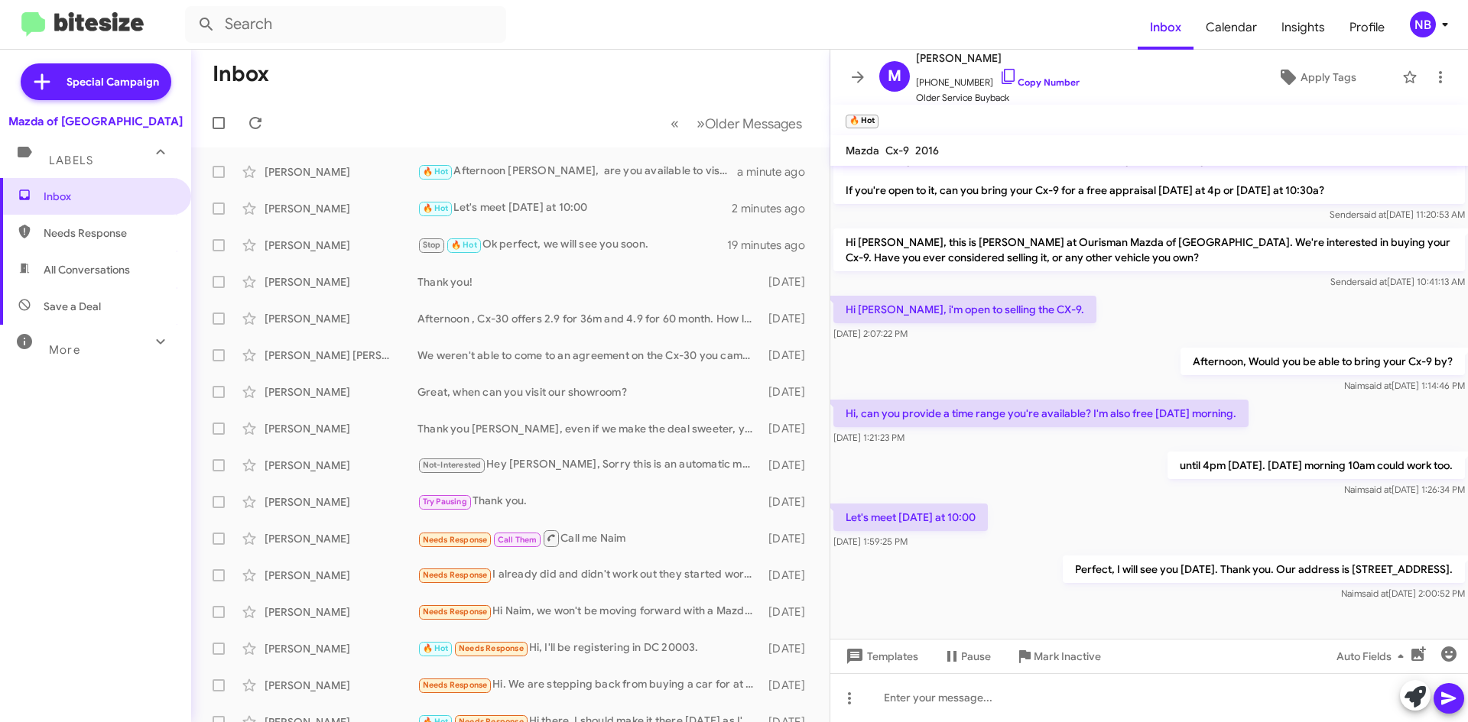
click at [540, 79] on mat-toolbar-row "Inbox" at bounding box center [510, 74] width 638 height 49
click at [263, 120] on icon at bounding box center [255, 123] width 18 height 18
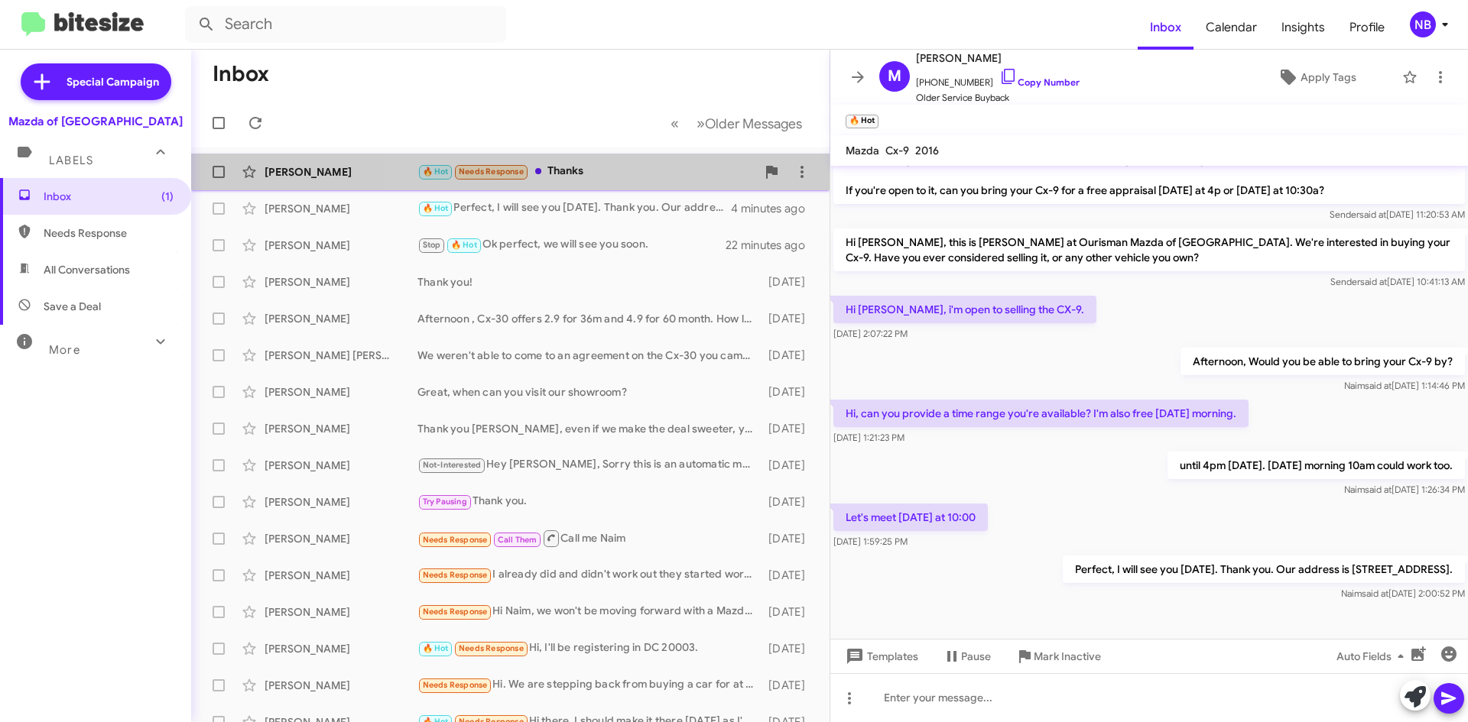
click at [604, 176] on div "🔥 Hot Needs Response Thanks" at bounding box center [586, 172] width 339 height 18
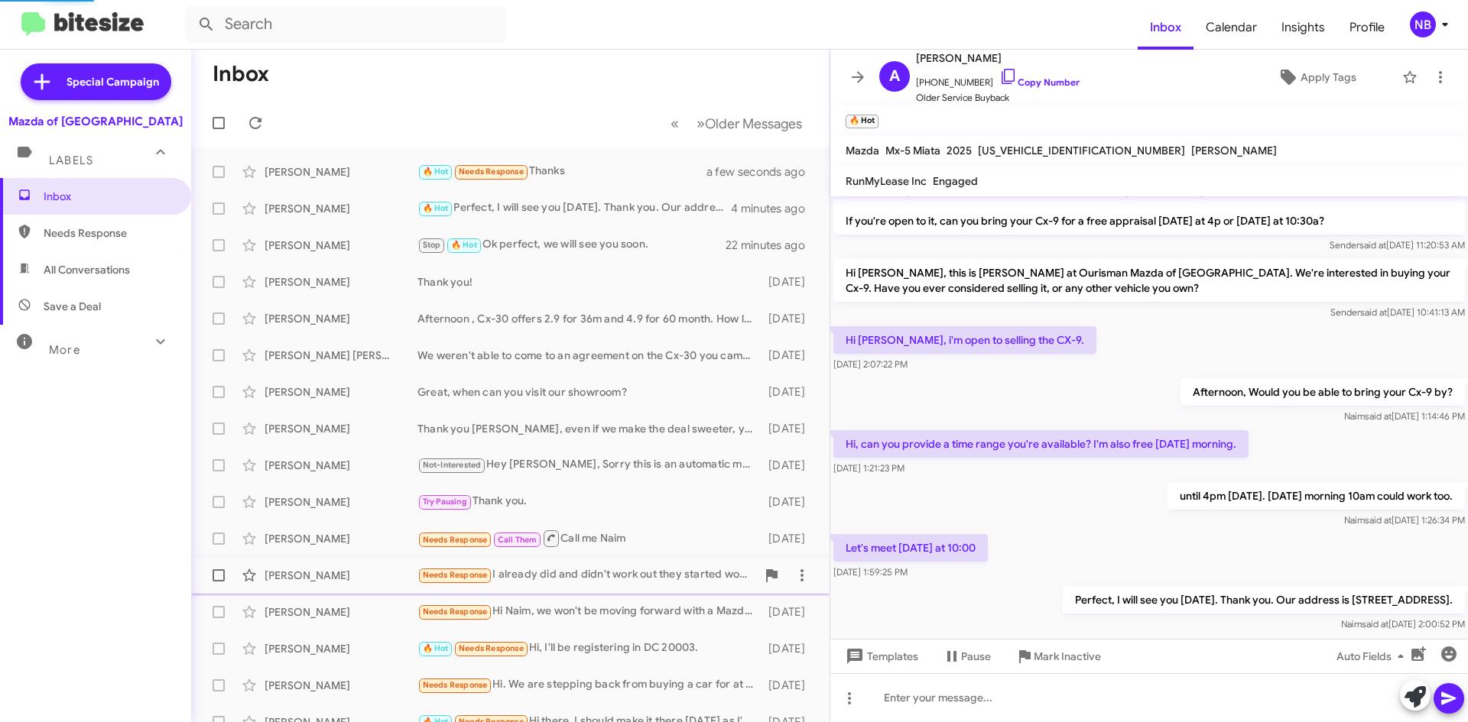
scroll to position [826, 0]
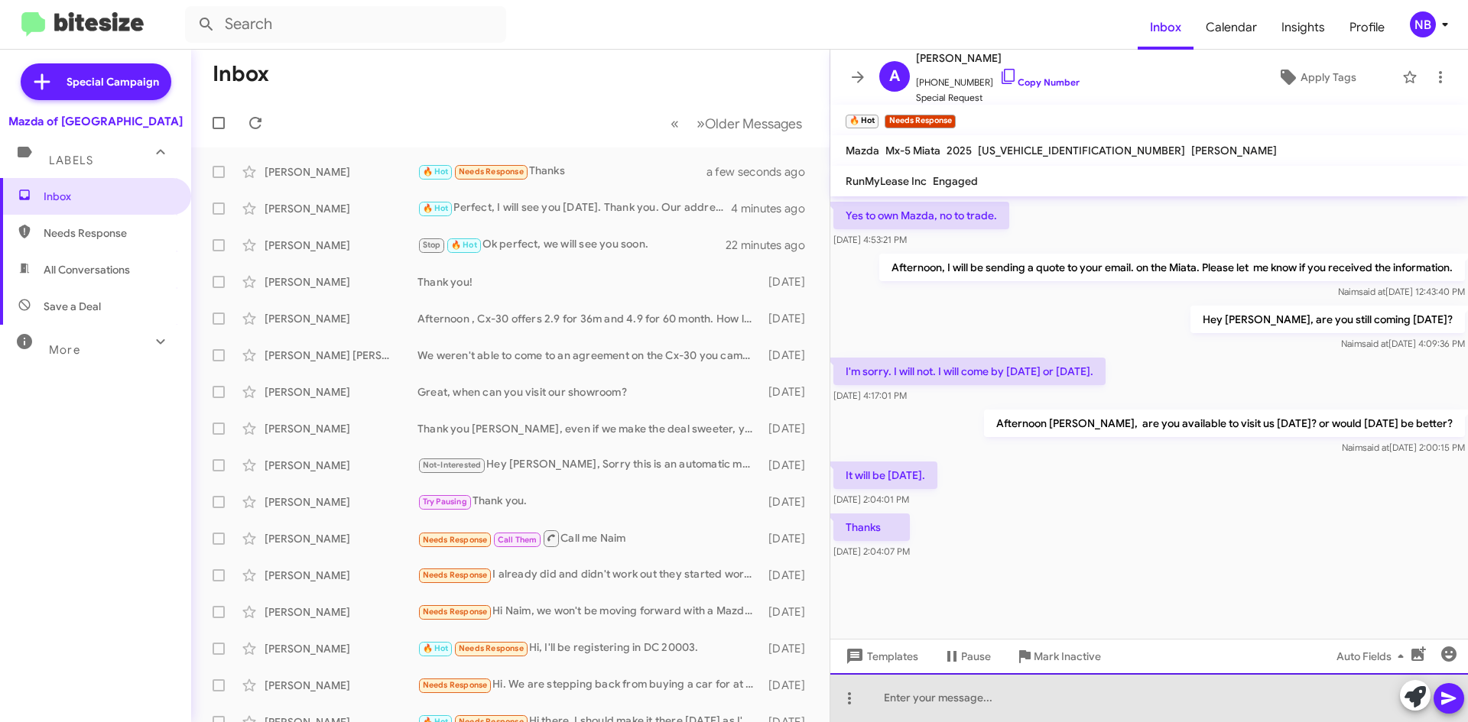
click at [925, 694] on div at bounding box center [1148, 697] width 637 height 49
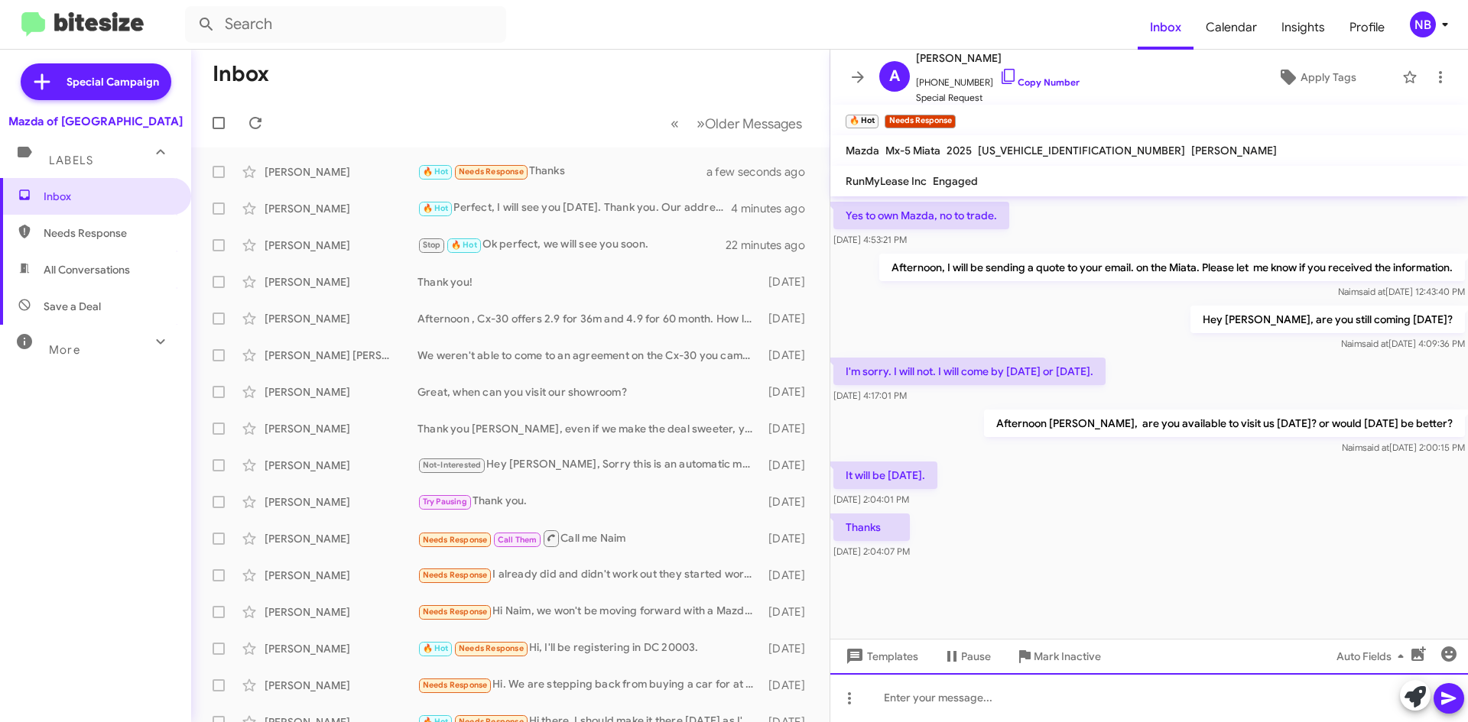
click at [920, 705] on div at bounding box center [1148, 697] width 637 height 49
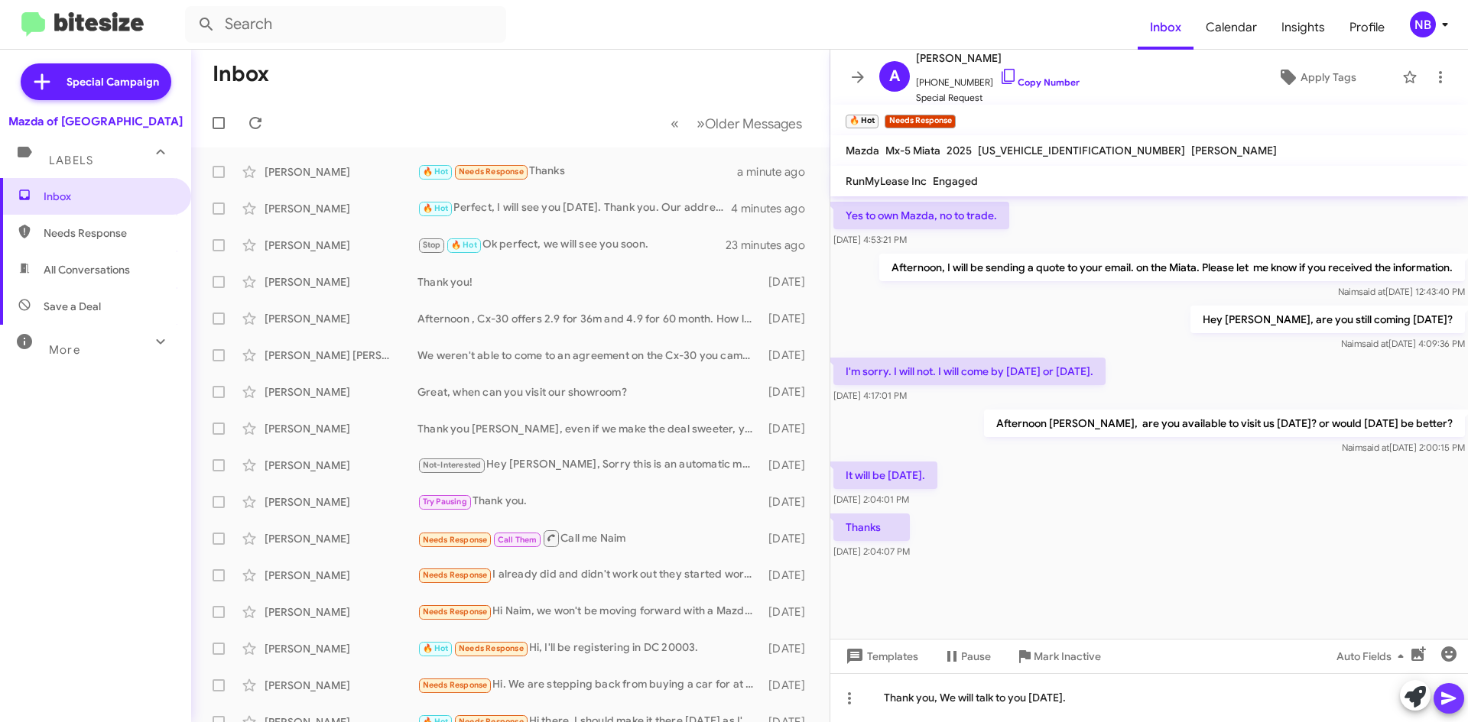
click at [1448, 691] on icon at bounding box center [1448, 698] width 18 height 18
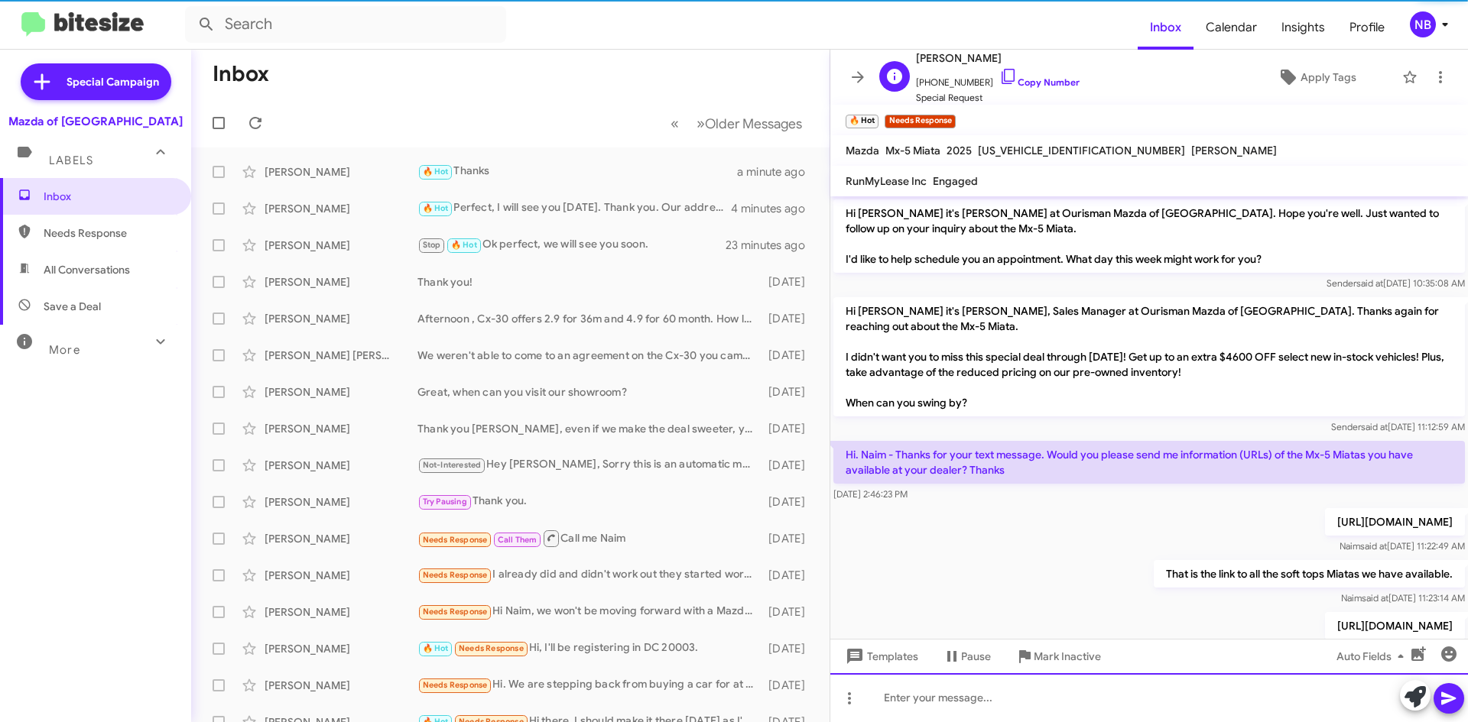
scroll to position [76, 0]
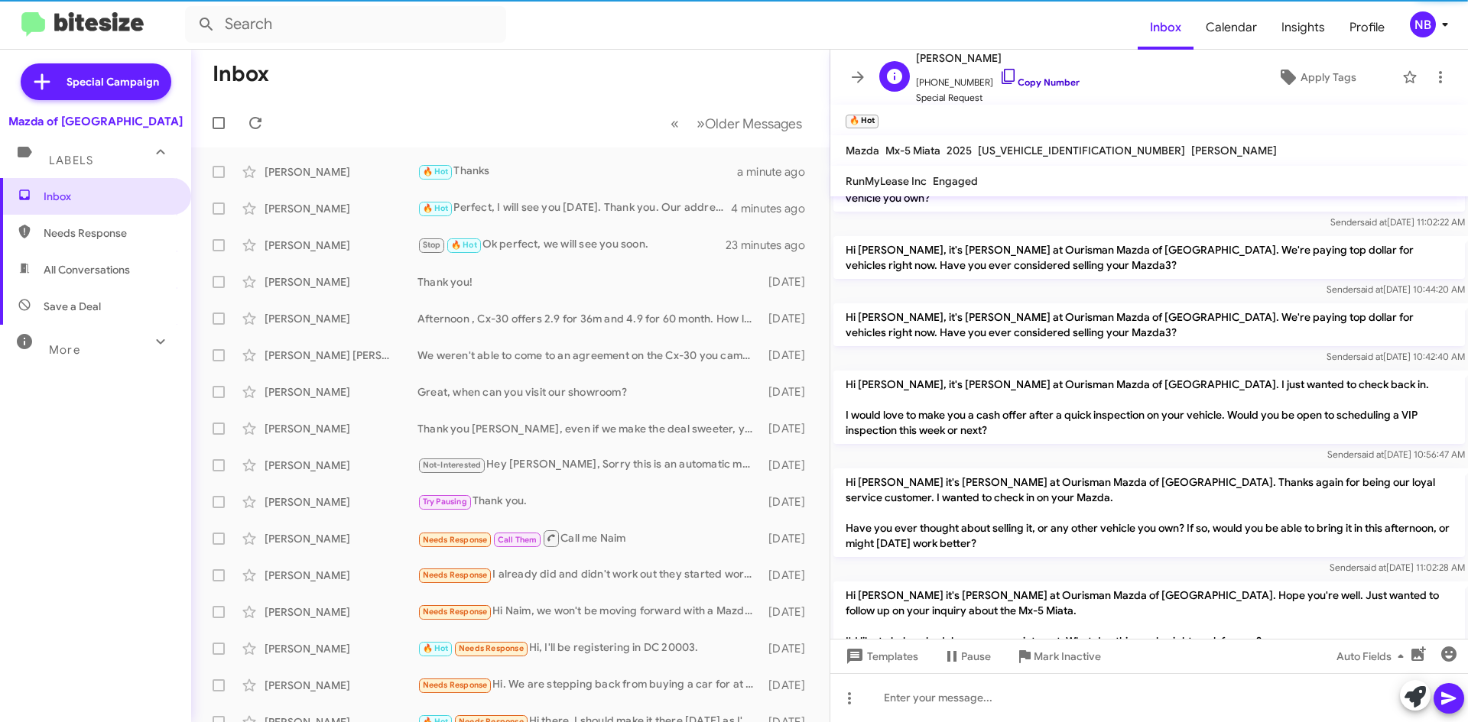
click at [1017, 83] on link "Copy Number" at bounding box center [1039, 81] width 80 height 11
